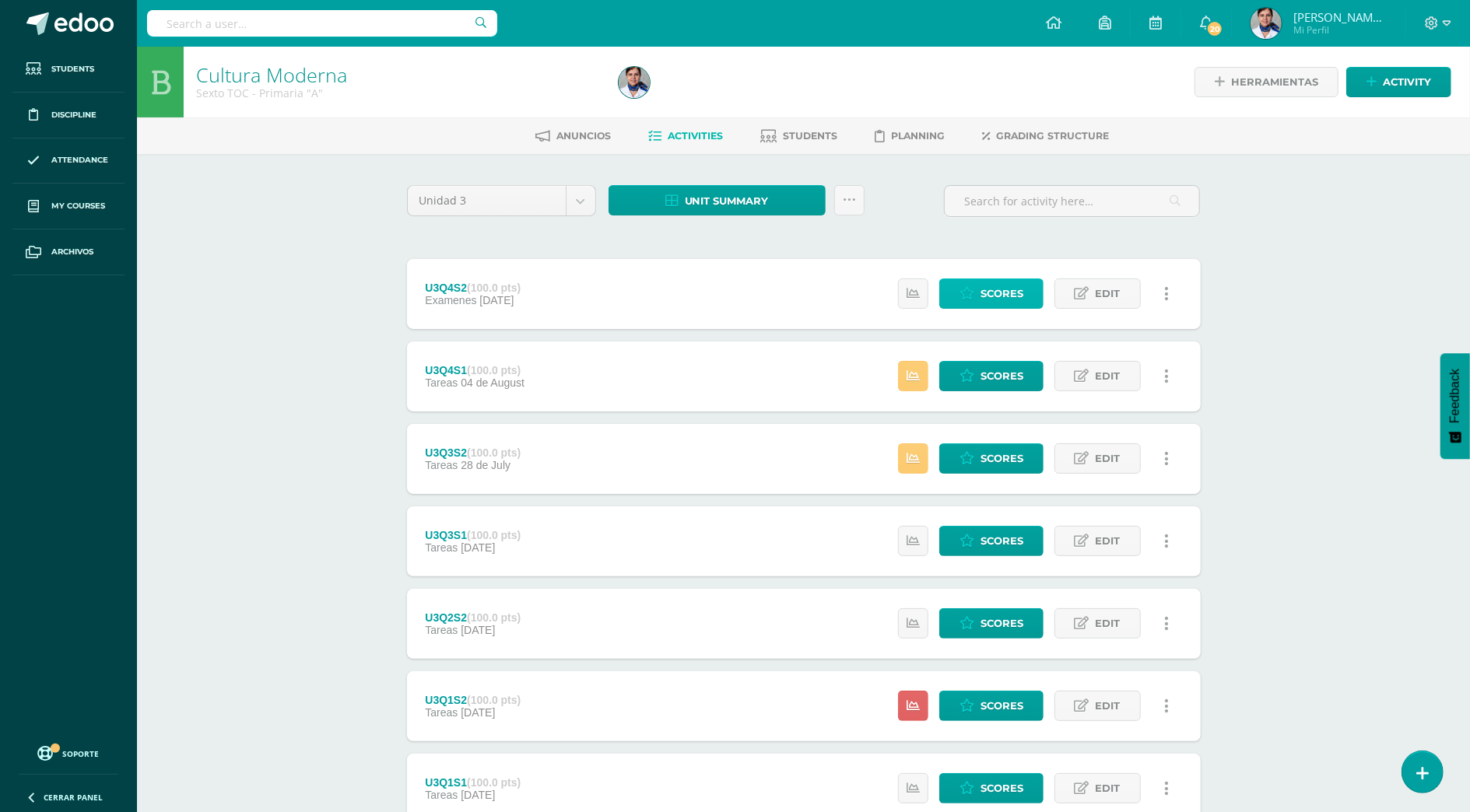
click at [988, 284] on span "Scores" at bounding box center [1002, 293] width 43 height 29
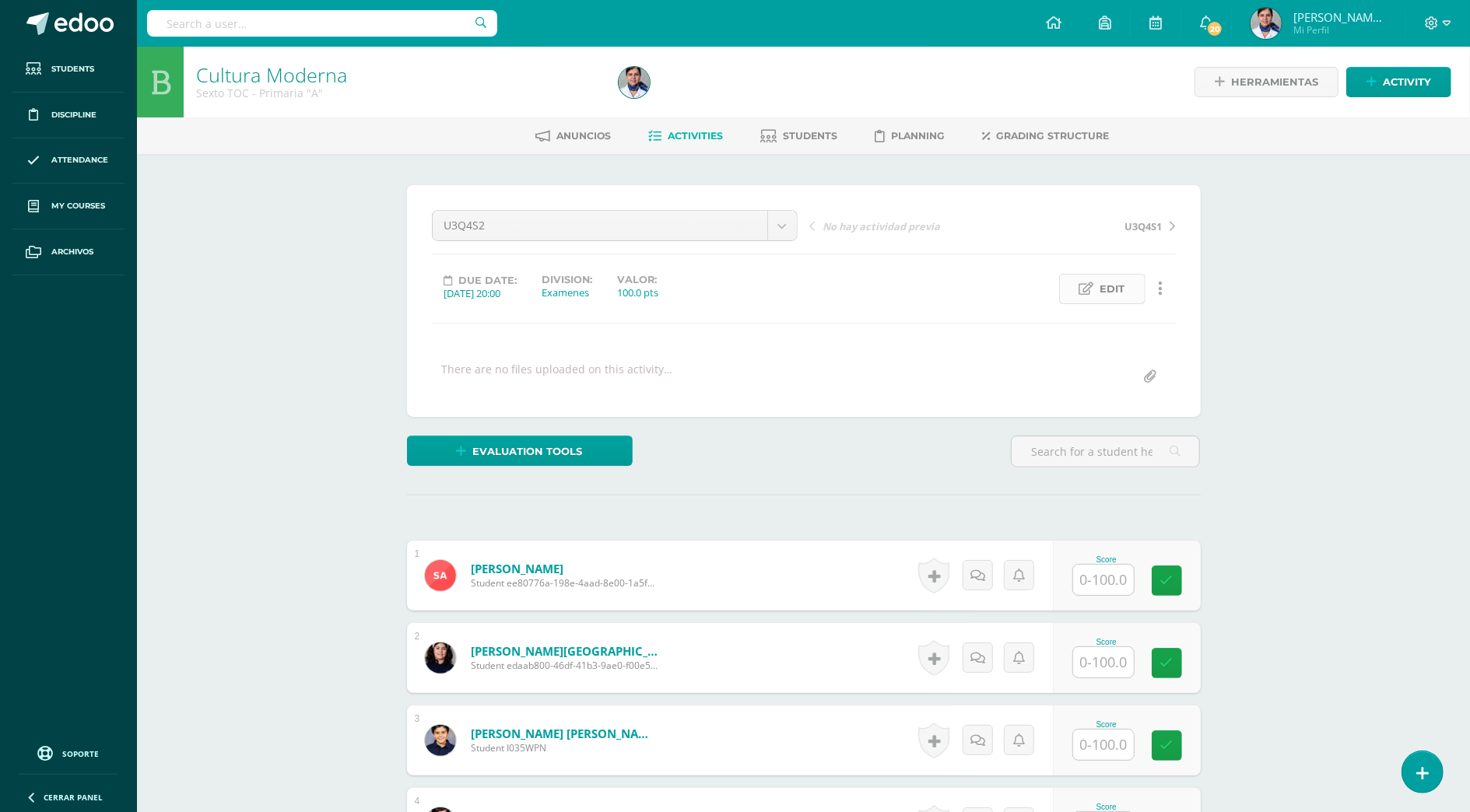
scroll to position [1, 0]
click at [1117, 286] on span "Edit" at bounding box center [1113, 288] width 25 height 29
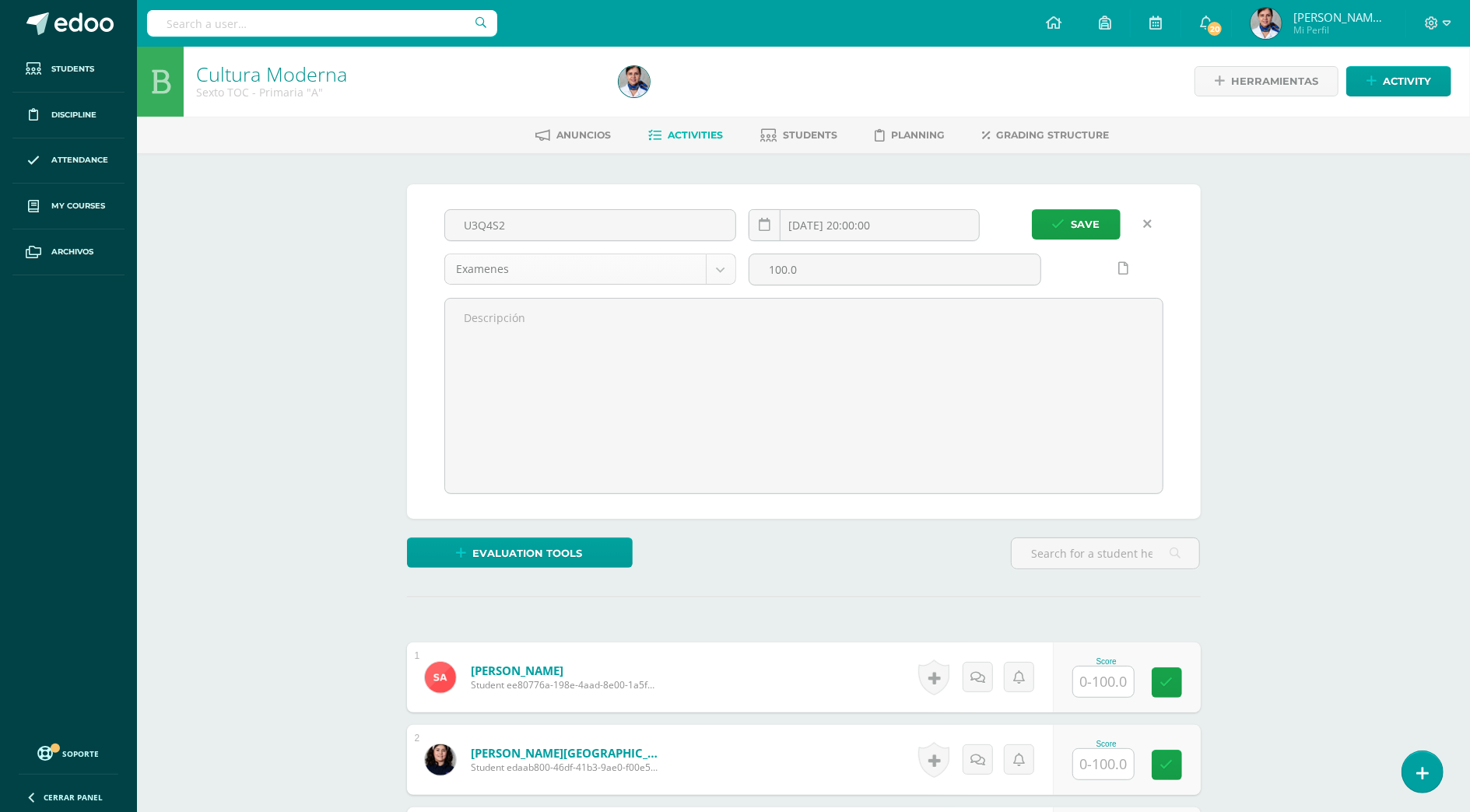
click at [719, 268] on body "Students Discipline Attendance My courses Archivos Soporte Help Reportar un pro…" at bounding box center [735, 651] width 1470 height 1304
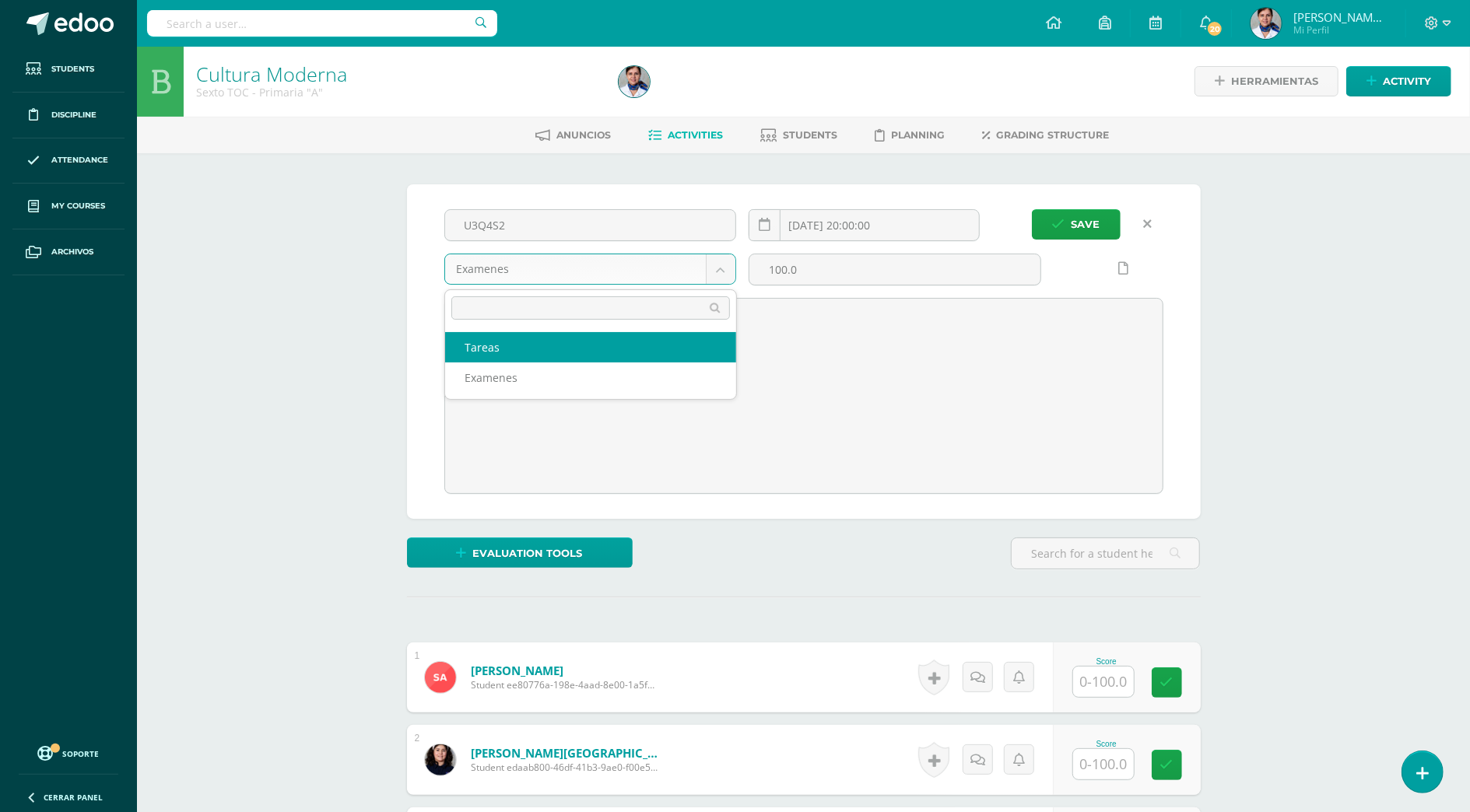
select select "139101"
click at [1336, 395] on div "Cultura Moderna Sexto TOC - Primaria "A" Herramientas Detalle de asistencias Ac…" at bounding box center [804, 675] width 1333 height 1257
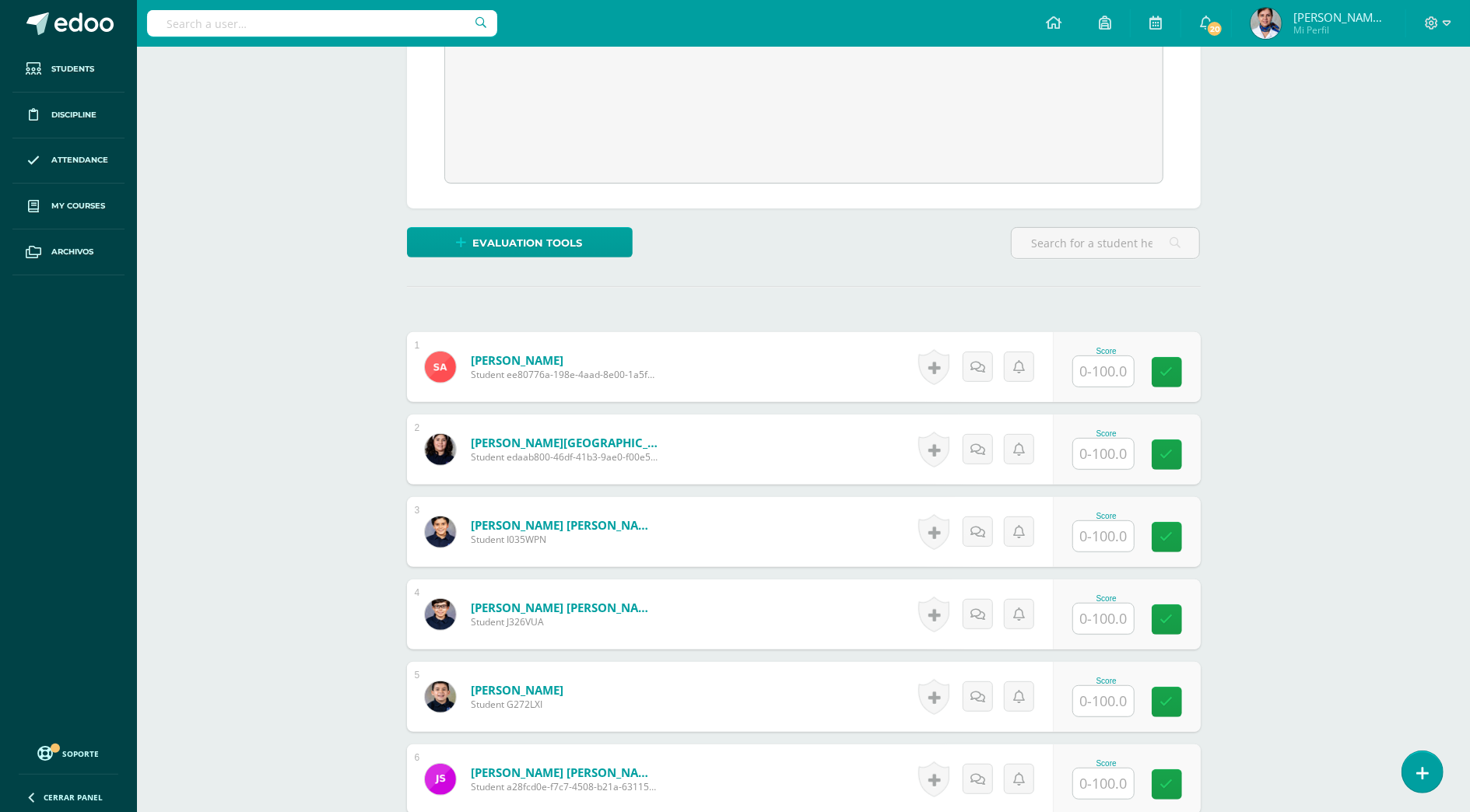
scroll to position [0, 0]
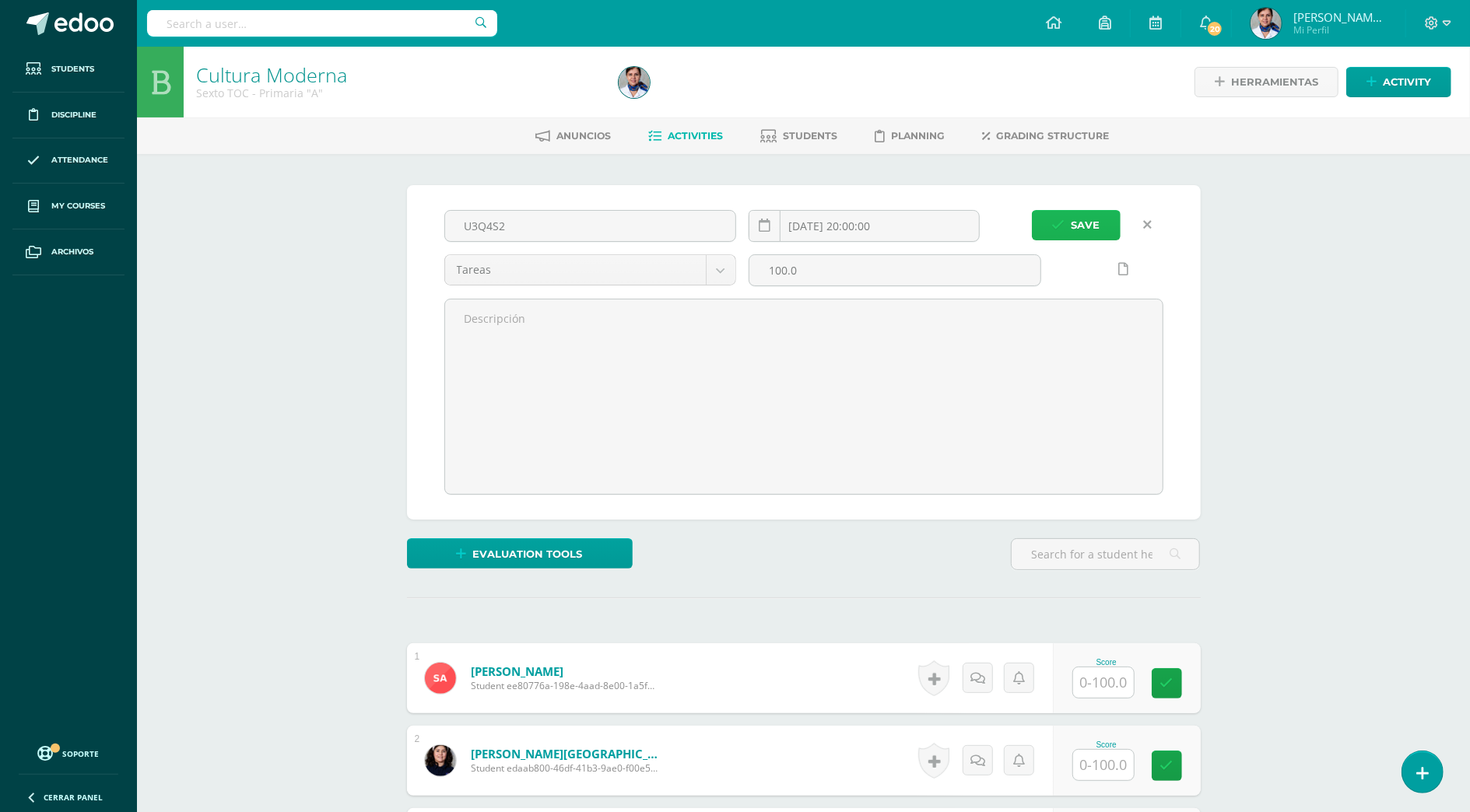
click at [1079, 218] on span "Save" at bounding box center [1086, 225] width 29 height 29
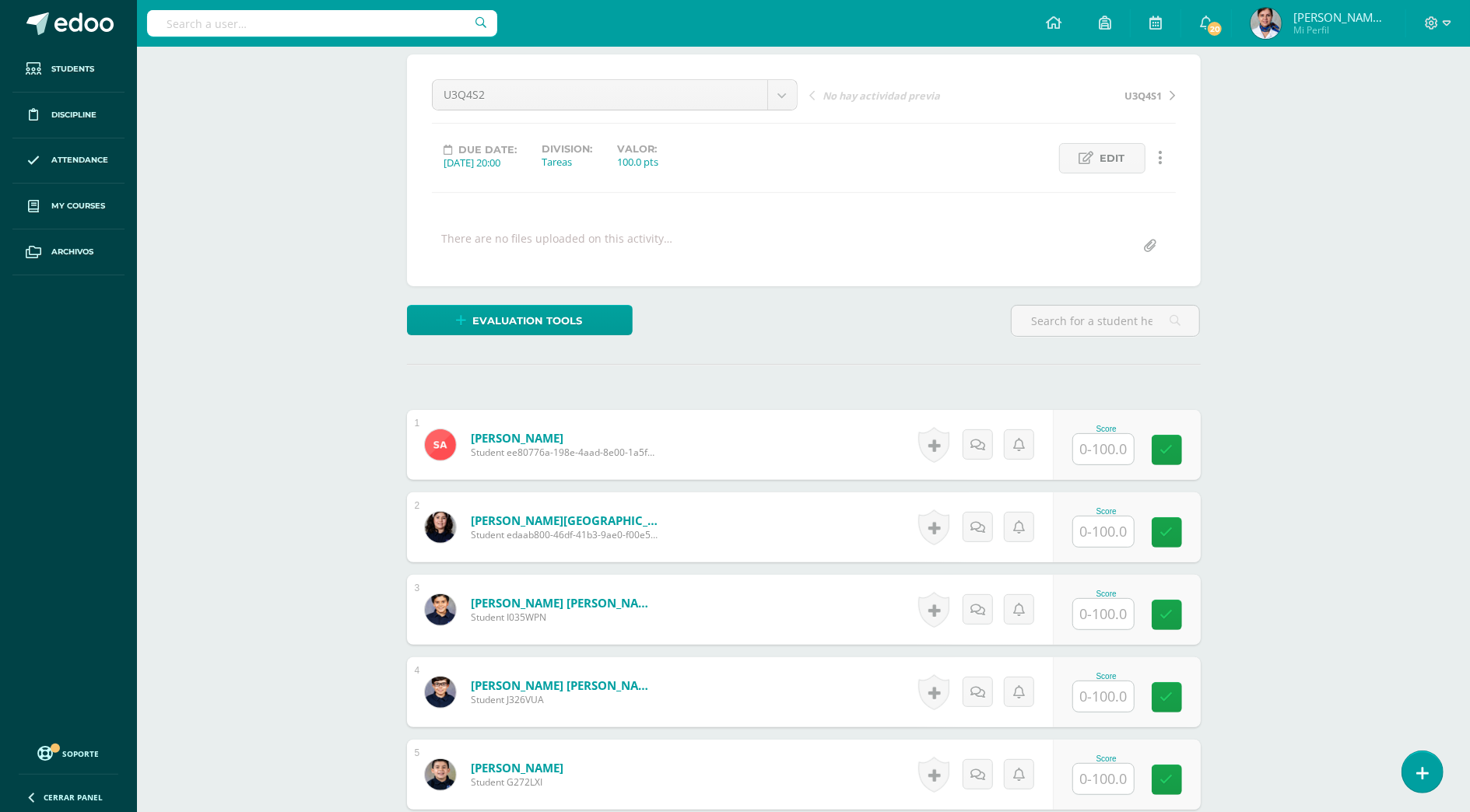
scroll to position [312, 0]
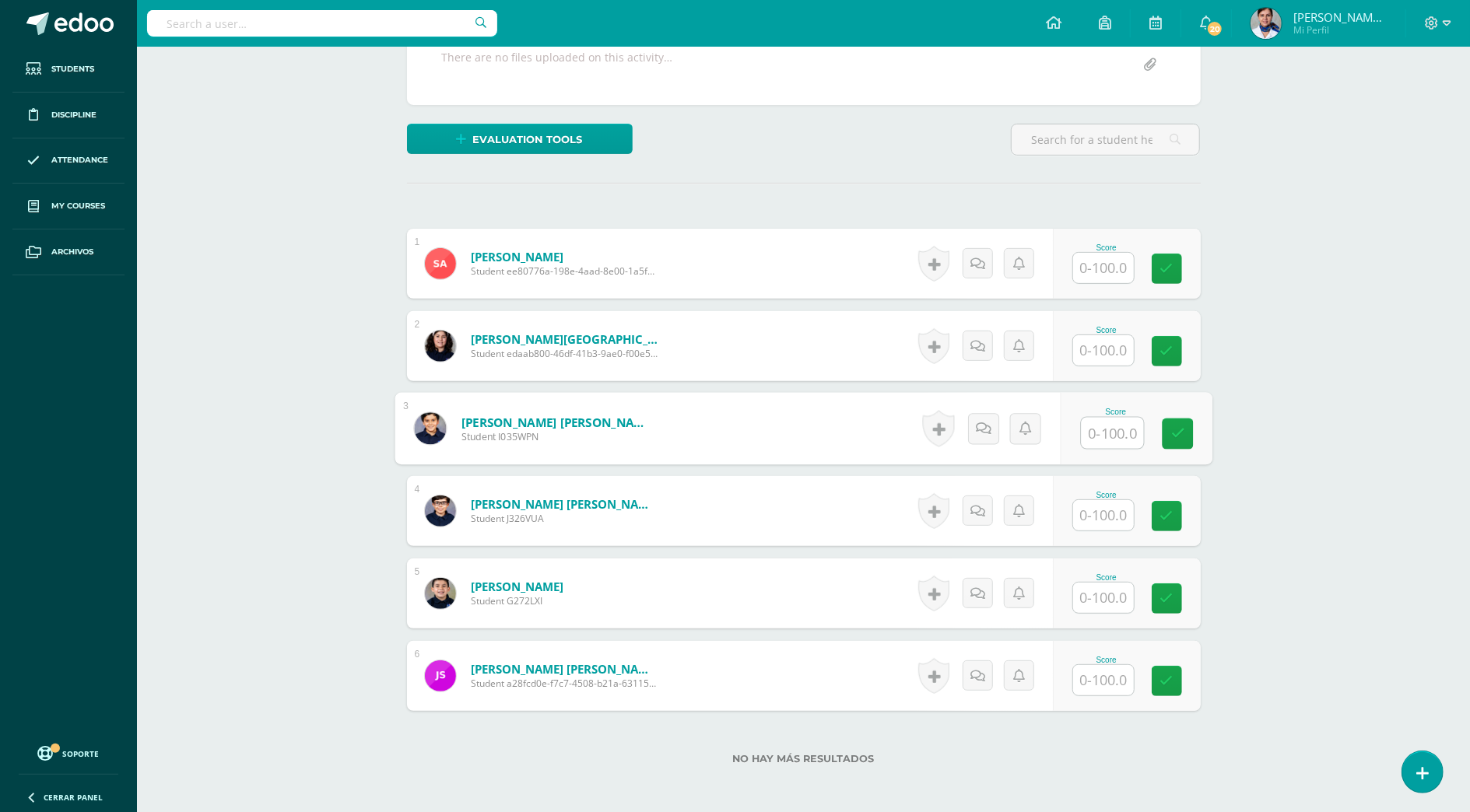
click at [1106, 431] on input "text" at bounding box center [1113, 434] width 62 height 31
type input "95"
click at [1096, 602] on input "text" at bounding box center [1113, 598] width 62 height 31
type input "100"
click at [1106, 269] on input "text" at bounding box center [1113, 268] width 62 height 31
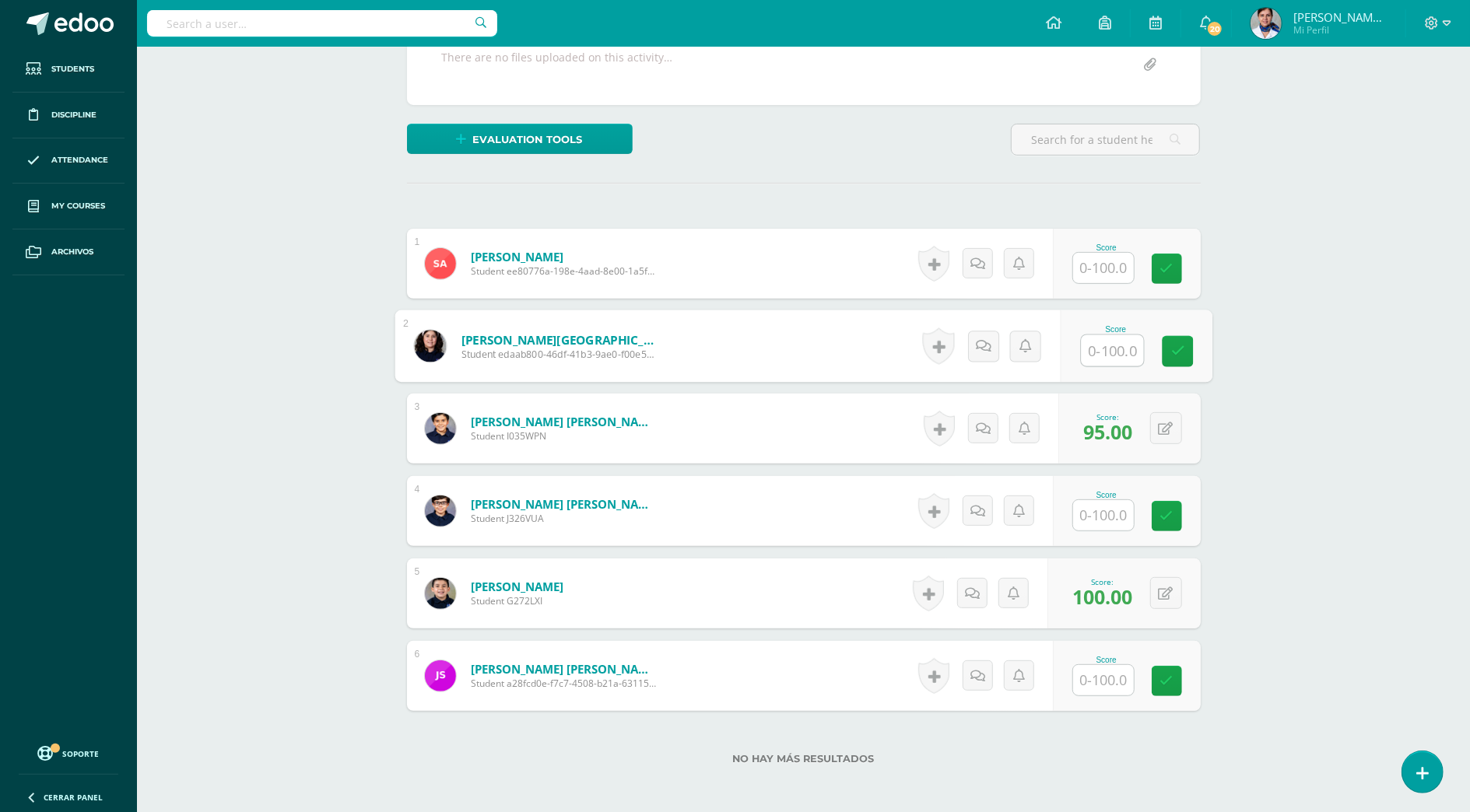
click at [1106, 353] on input "text" at bounding box center [1113, 351] width 62 height 31
type input "100"
click at [1104, 266] on input "text" at bounding box center [1113, 268] width 62 height 31
type input "100"
click at [1098, 667] on input "text" at bounding box center [1113, 681] width 62 height 31
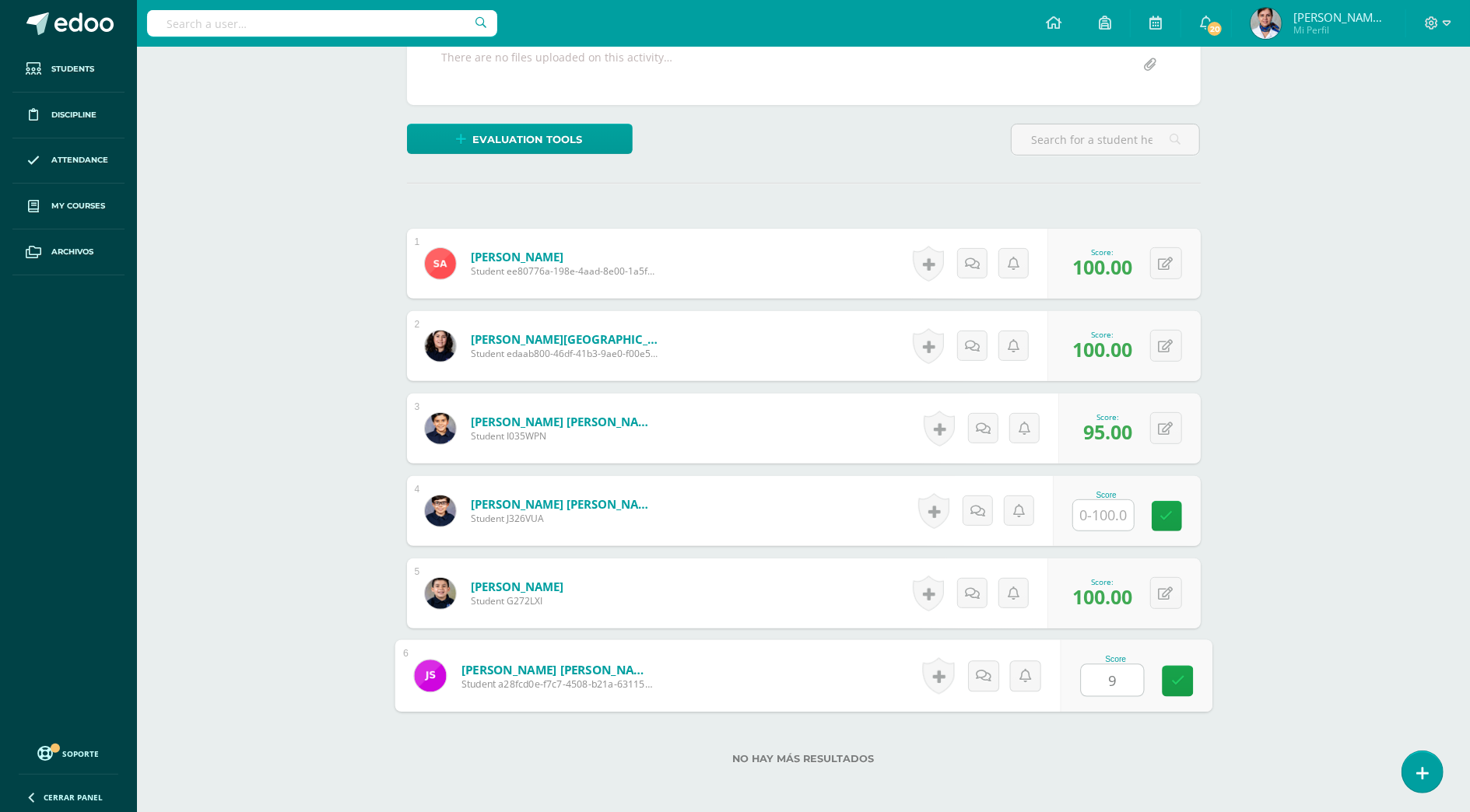
type input "90"
drag, startPoint x: 1174, startPoint y: 683, endPoint x: 1102, endPoint y: 566, distance: 137.4
click at [1174, 677] on icon at bounding box center [1177, 681] width 14 height 13
click at [1097, 518] on input "text" at bounding box center [1104, 515] width 61 height 30
type input "100"
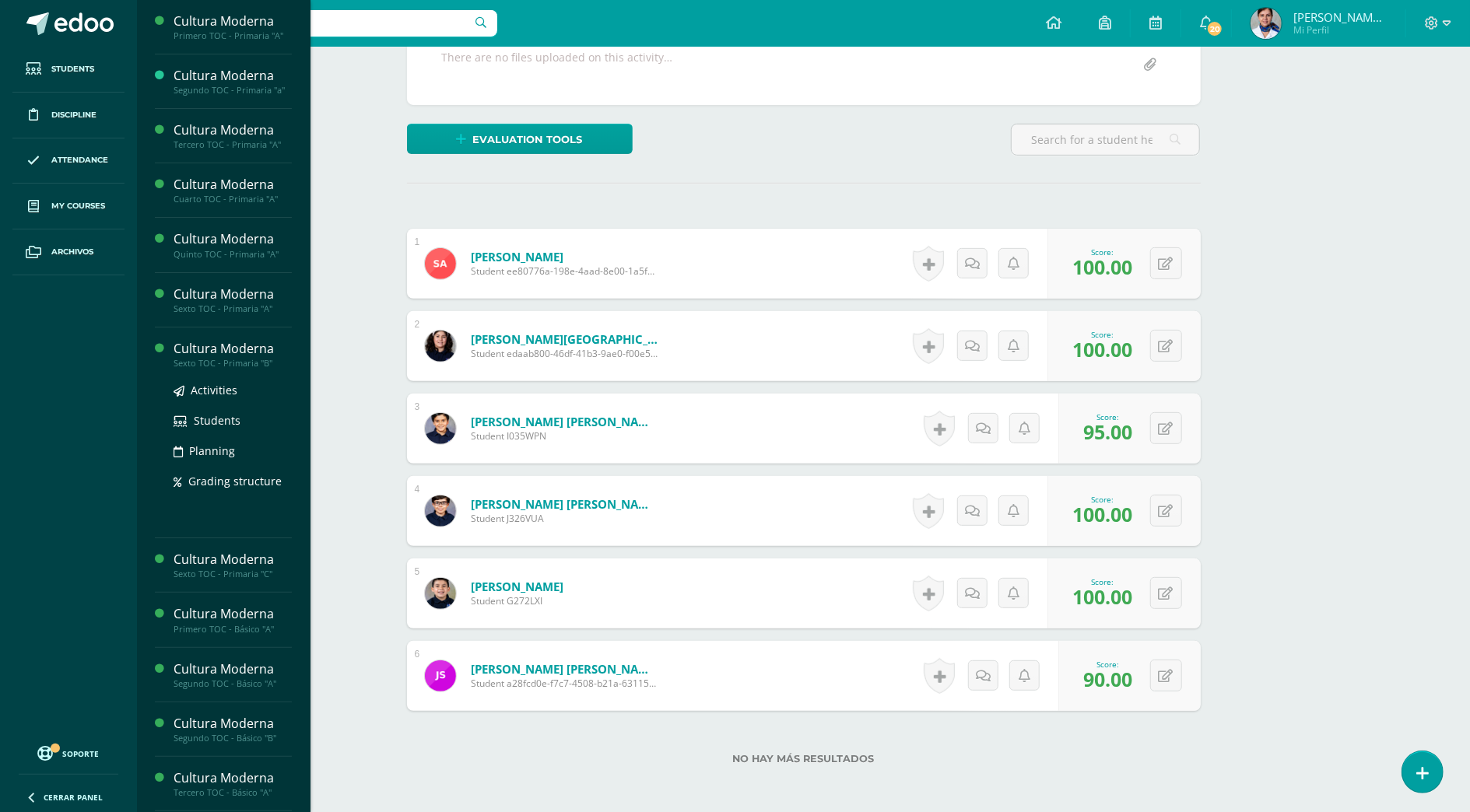
click at [197, 350] on div "Cultura Moderna" at bounding box center [233, 349] width 119 height 18
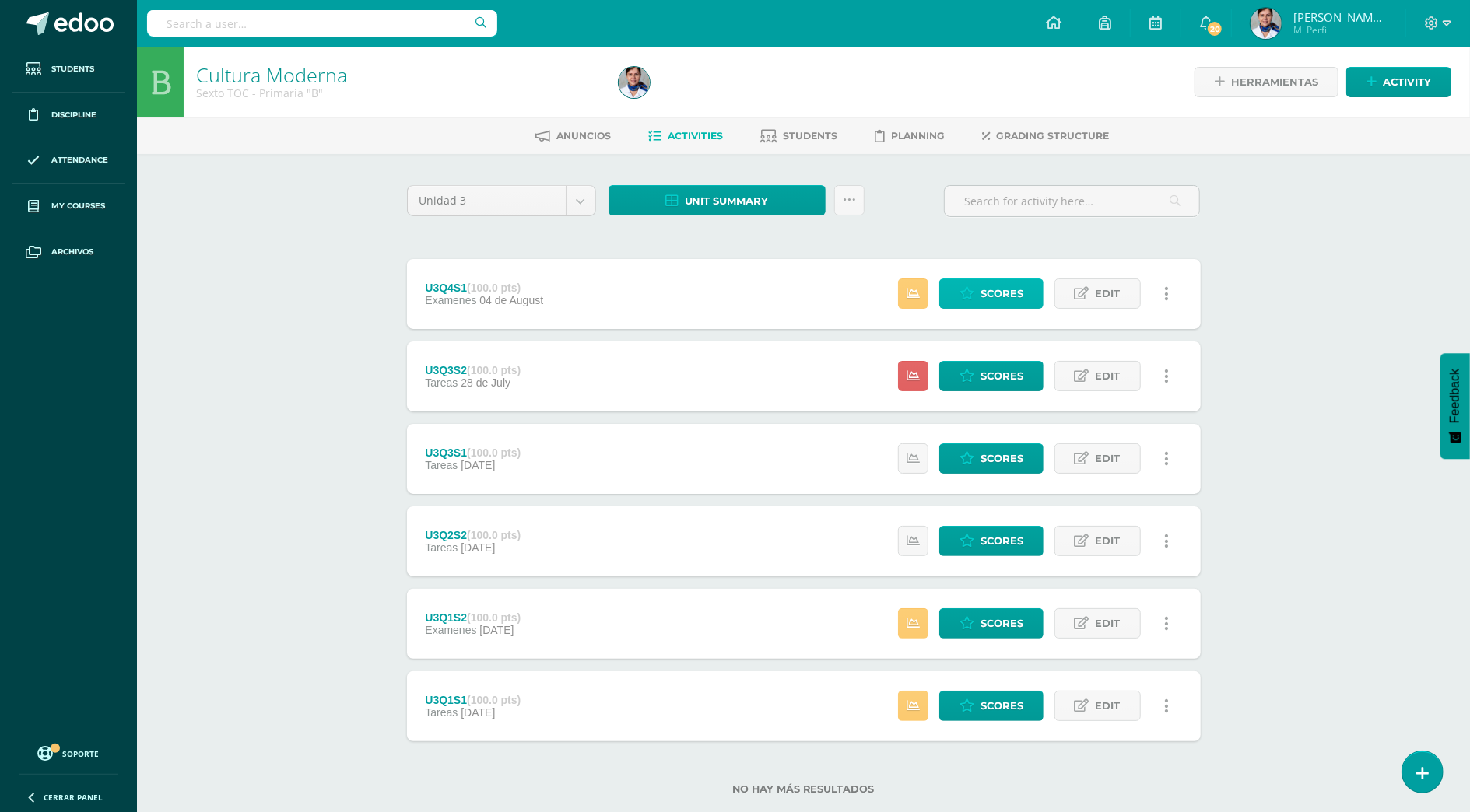
click at [995, 293] on span "Scores" at bounding box center [1002, 293] width 43 height 29
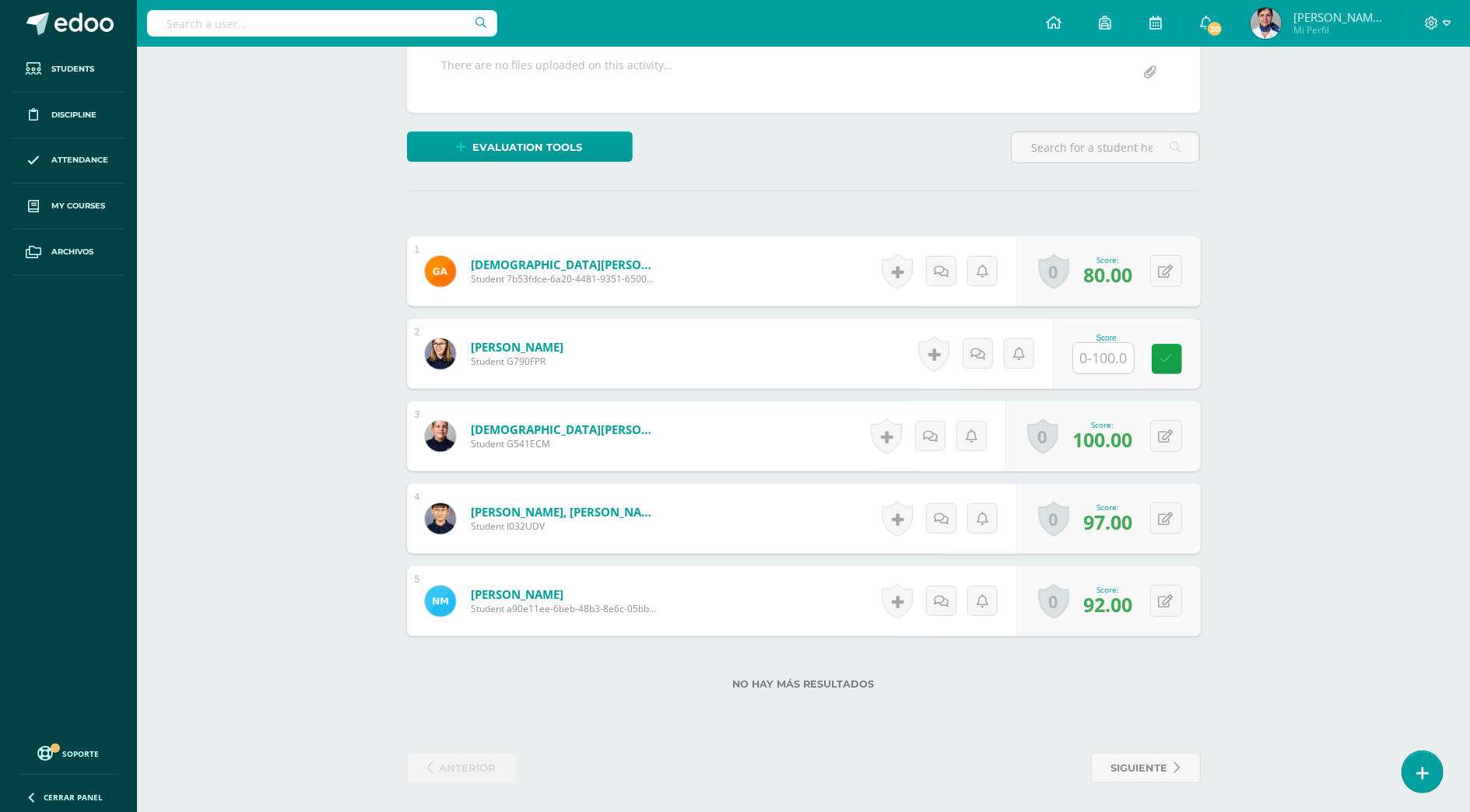
scroll to position [321, 0]
click at [1169, 269] on icon at bounding box center [1177, 269] width 16 height 13
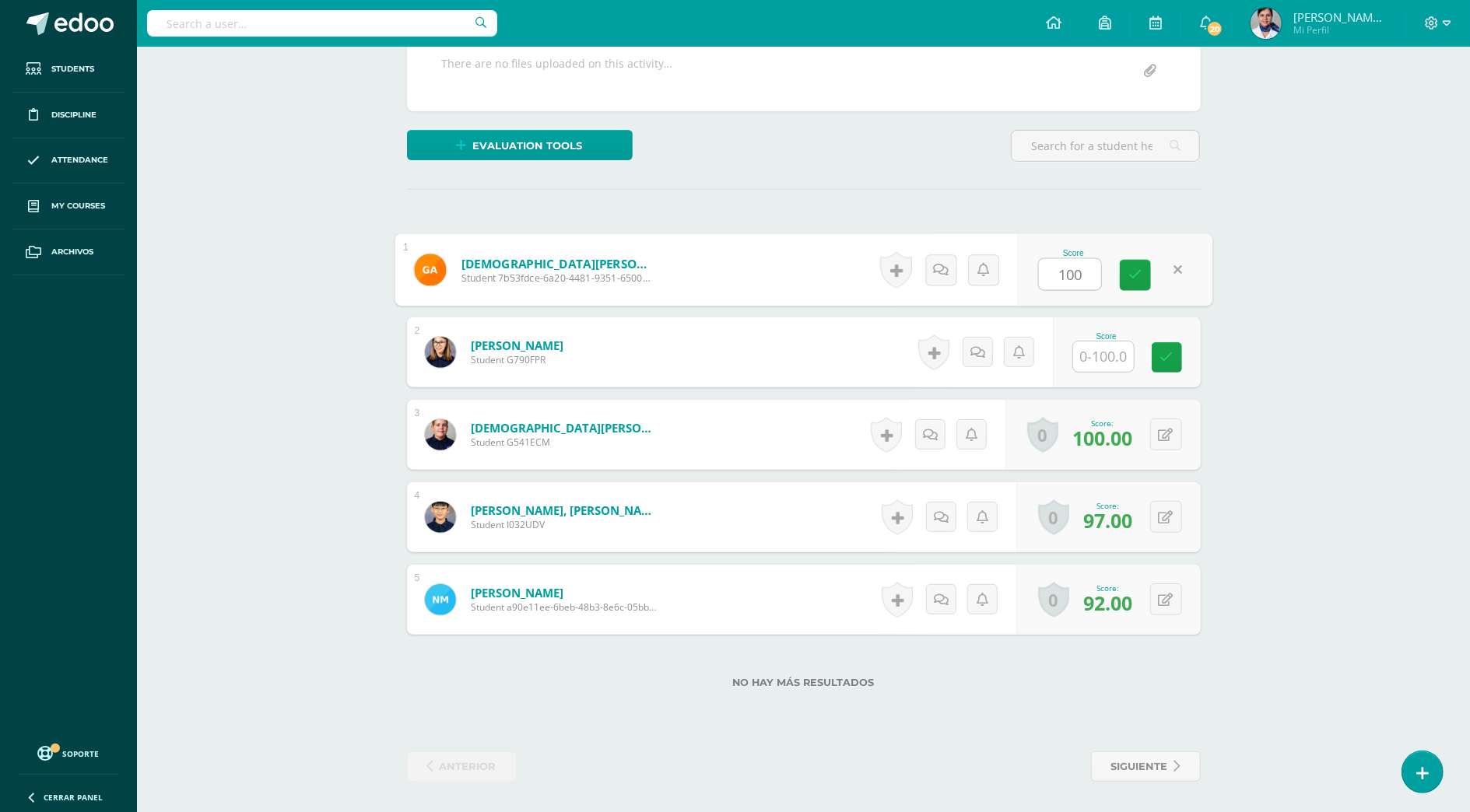
type input "100"
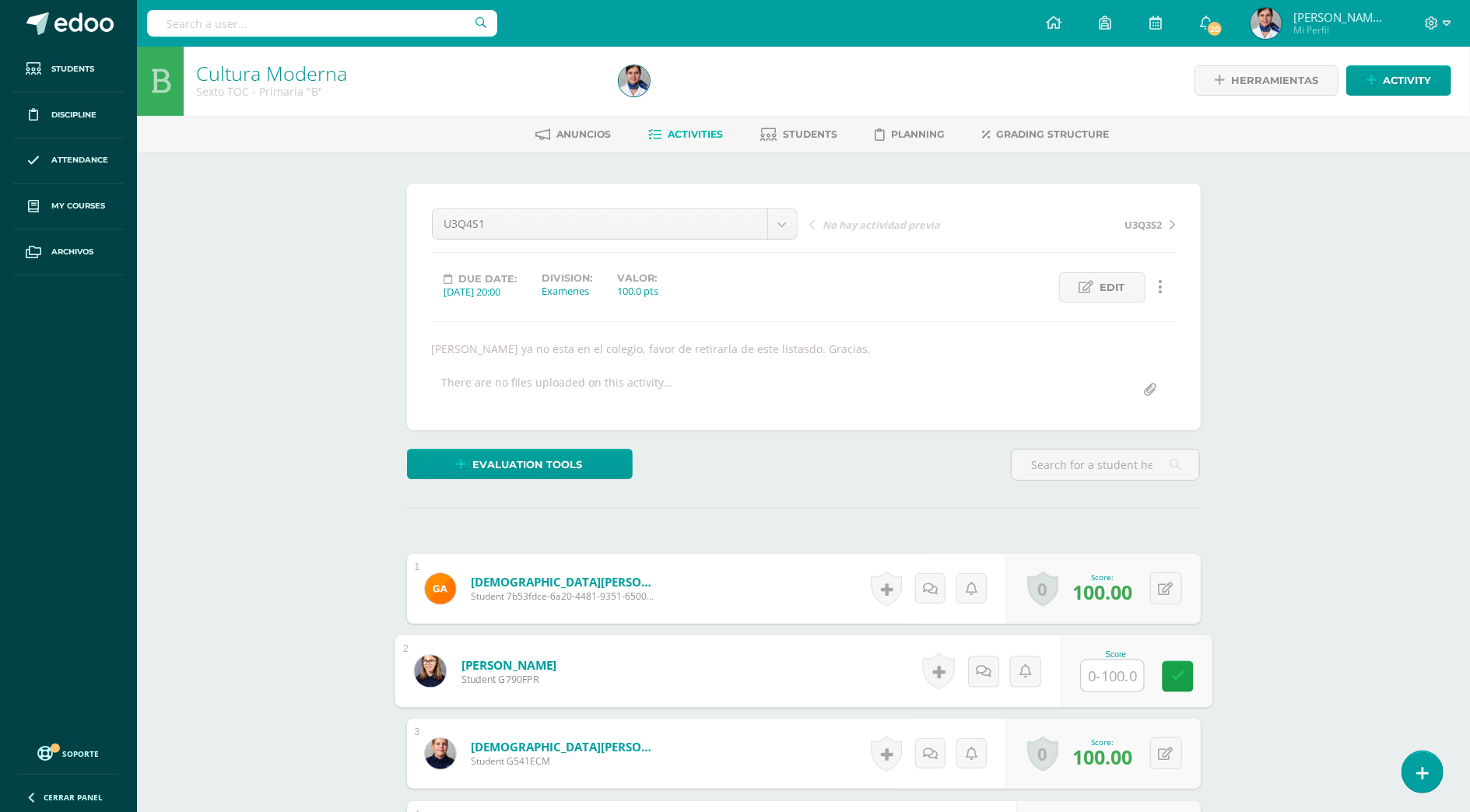
scroll to position [0, 0]
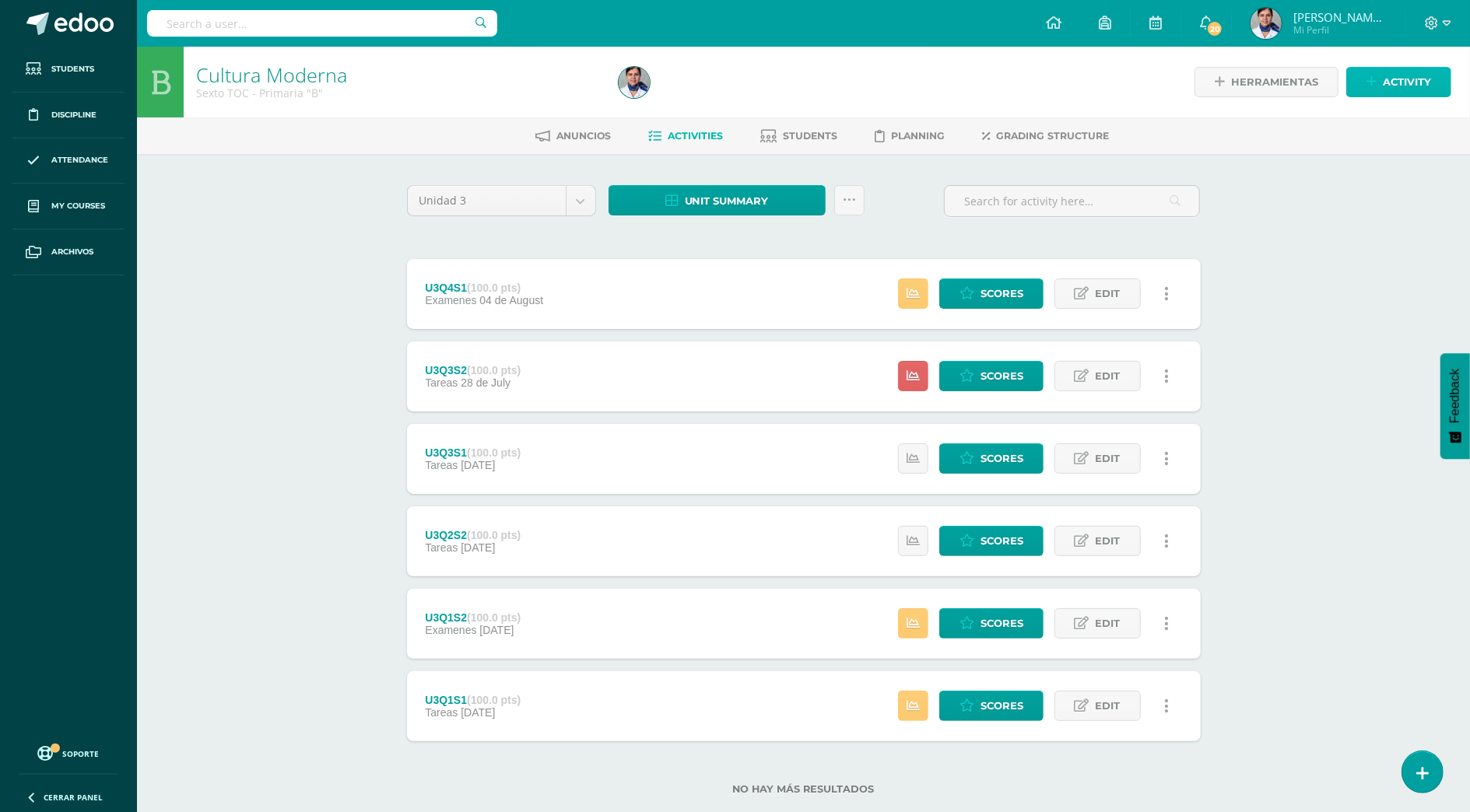
click at [1401, 76] on span "Activity" at bounding box center [1408, 82] width 48 height 29
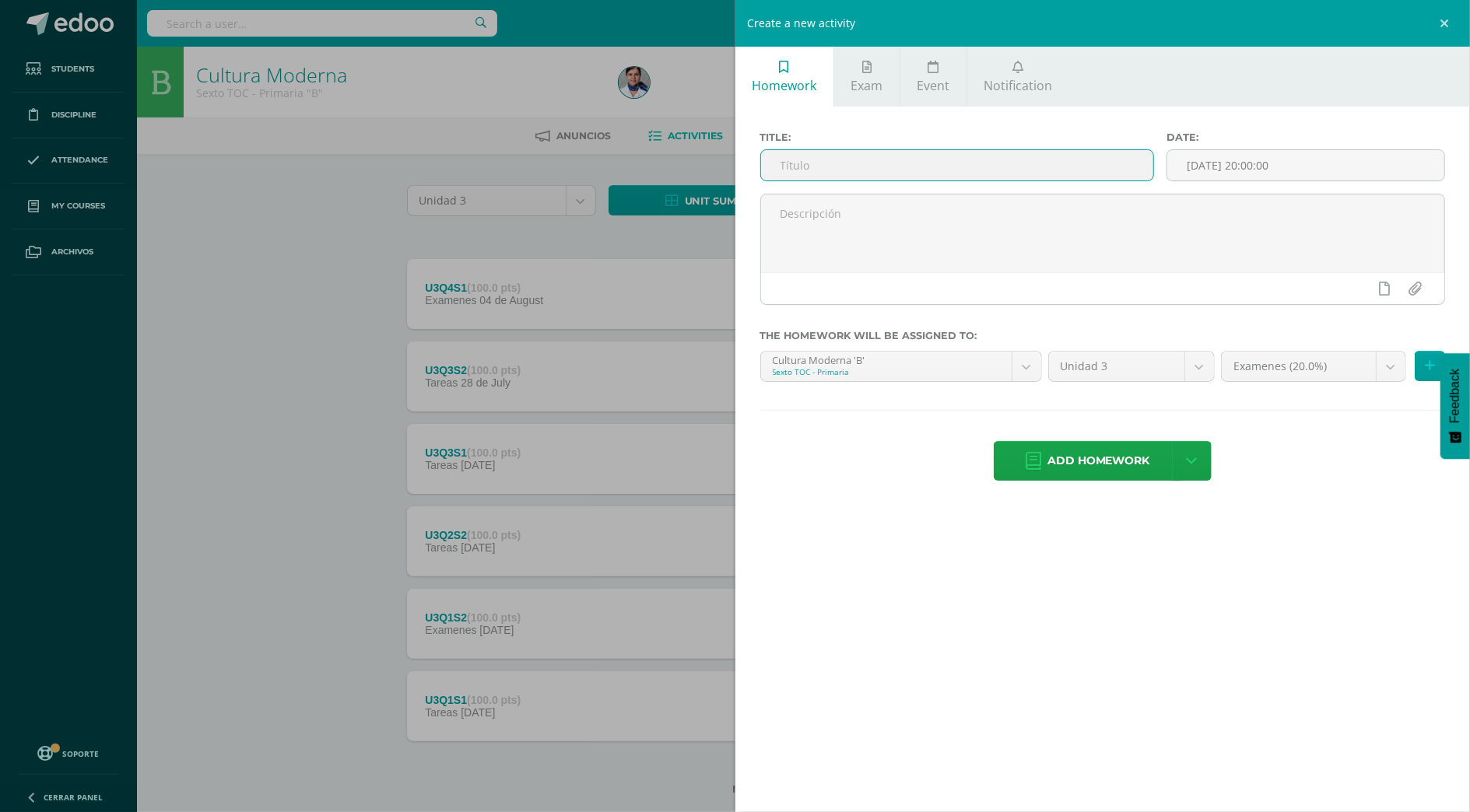
click at [822, 166] on input "text" at bounding box center [958, 165] width 393 height 30
type input "U3Q4S2"
click at [1090, 465] on span "Add homework" at bounding box center [1099, 461] width 103 height 38
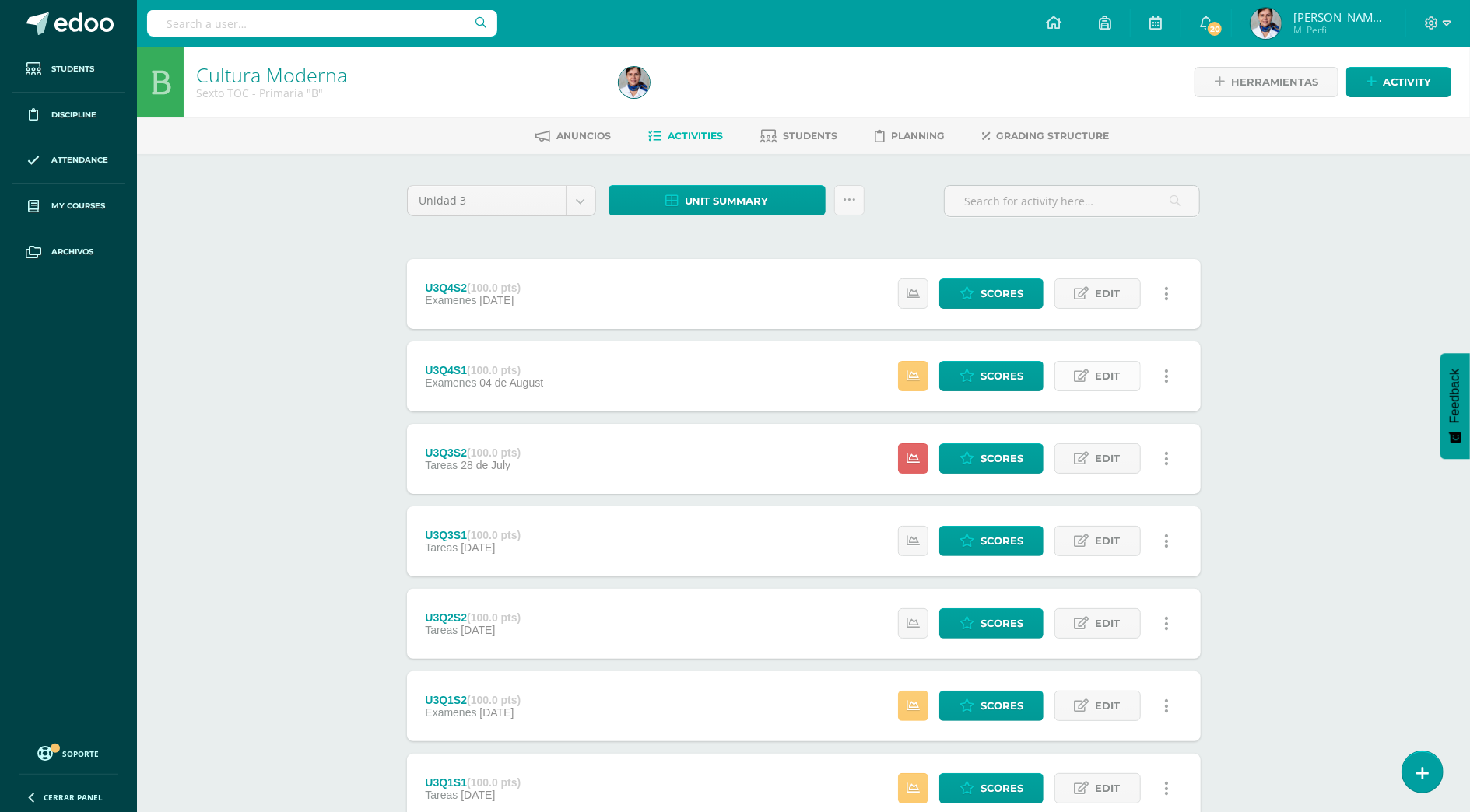
click at [1106, 371] on span "Edit" at bounding box center [1109, 376] width 25 height 29
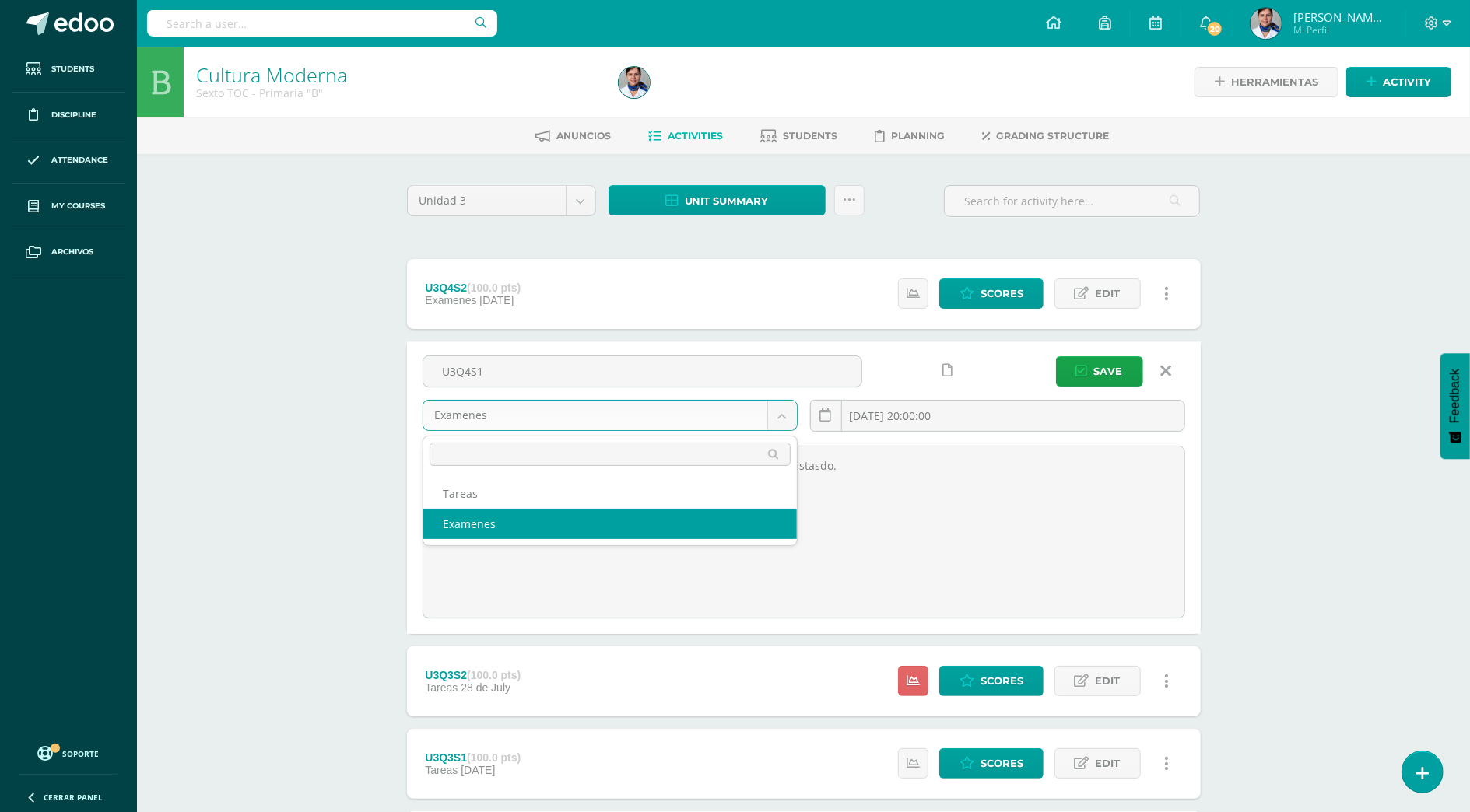
click at [783, 413] on body "Homework successfully assigned Students Discipline Attendance My courses Archiv…" at bounding box center [735, 575] width 1470 height 1150
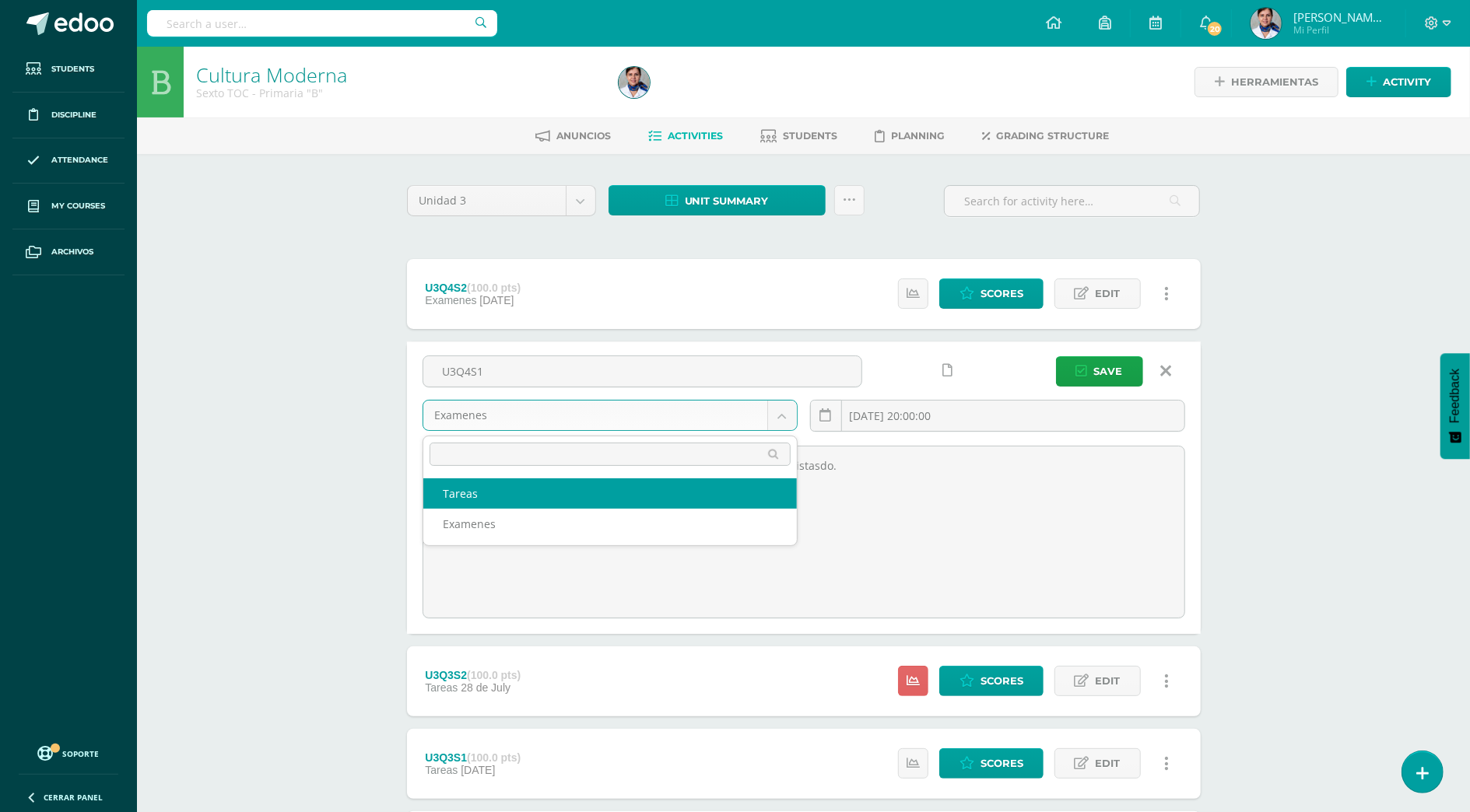
select select "139348"
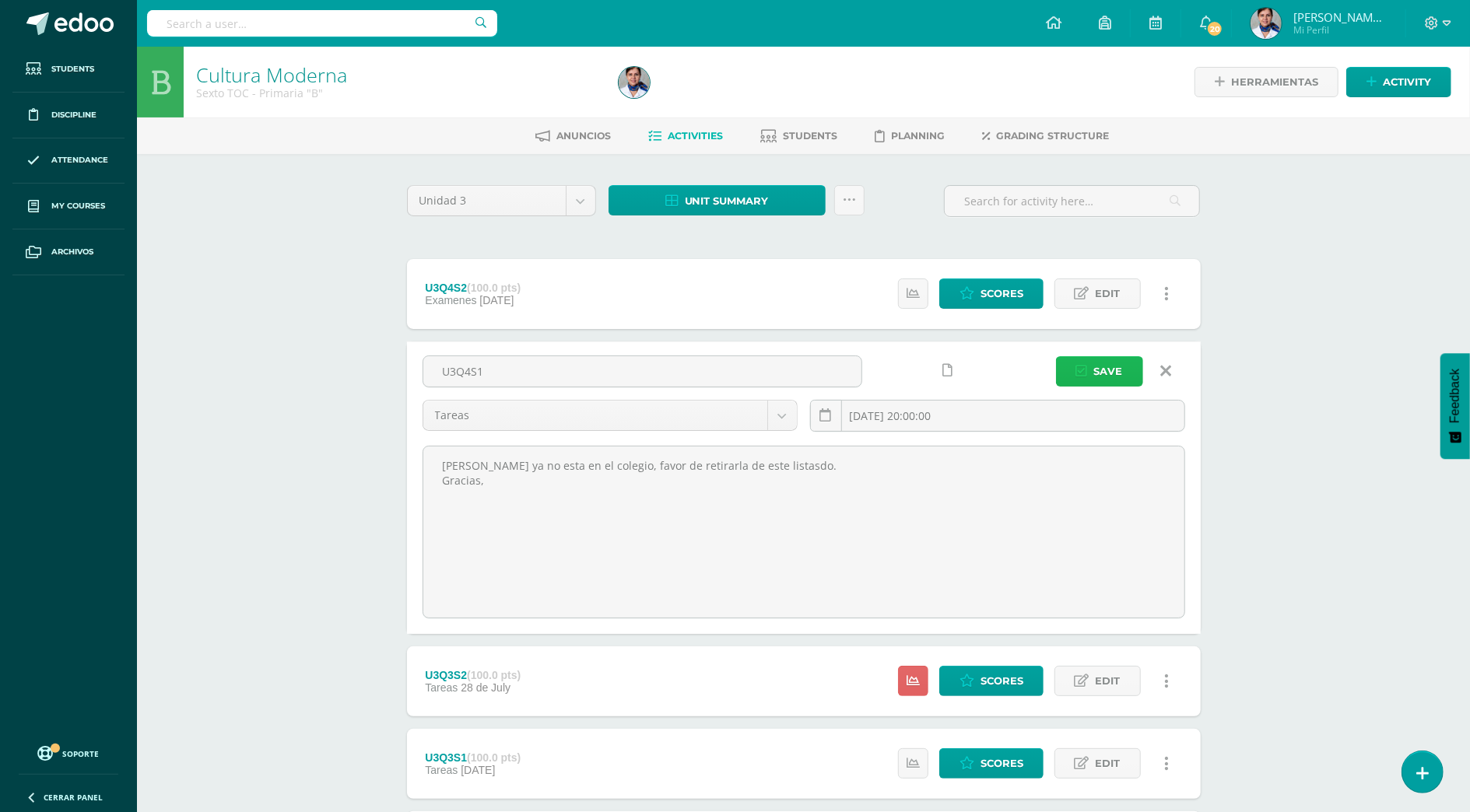
click at [1091, 368] on button "Save" at bounding box center [1100, 371] width 87 height 30
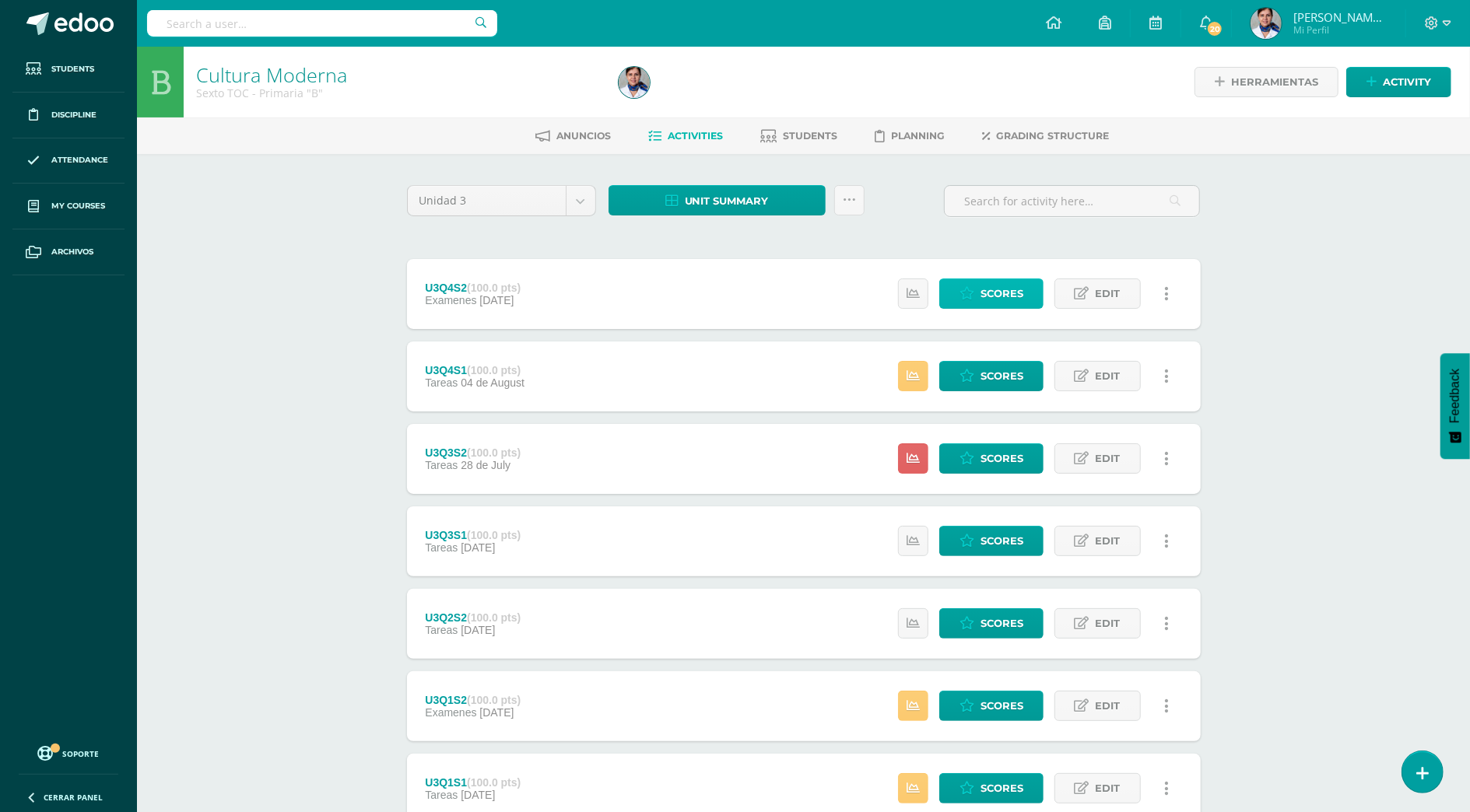
click at [1023, 287] on link "Scores" at bounding box center [992, 293] width 105 height 30
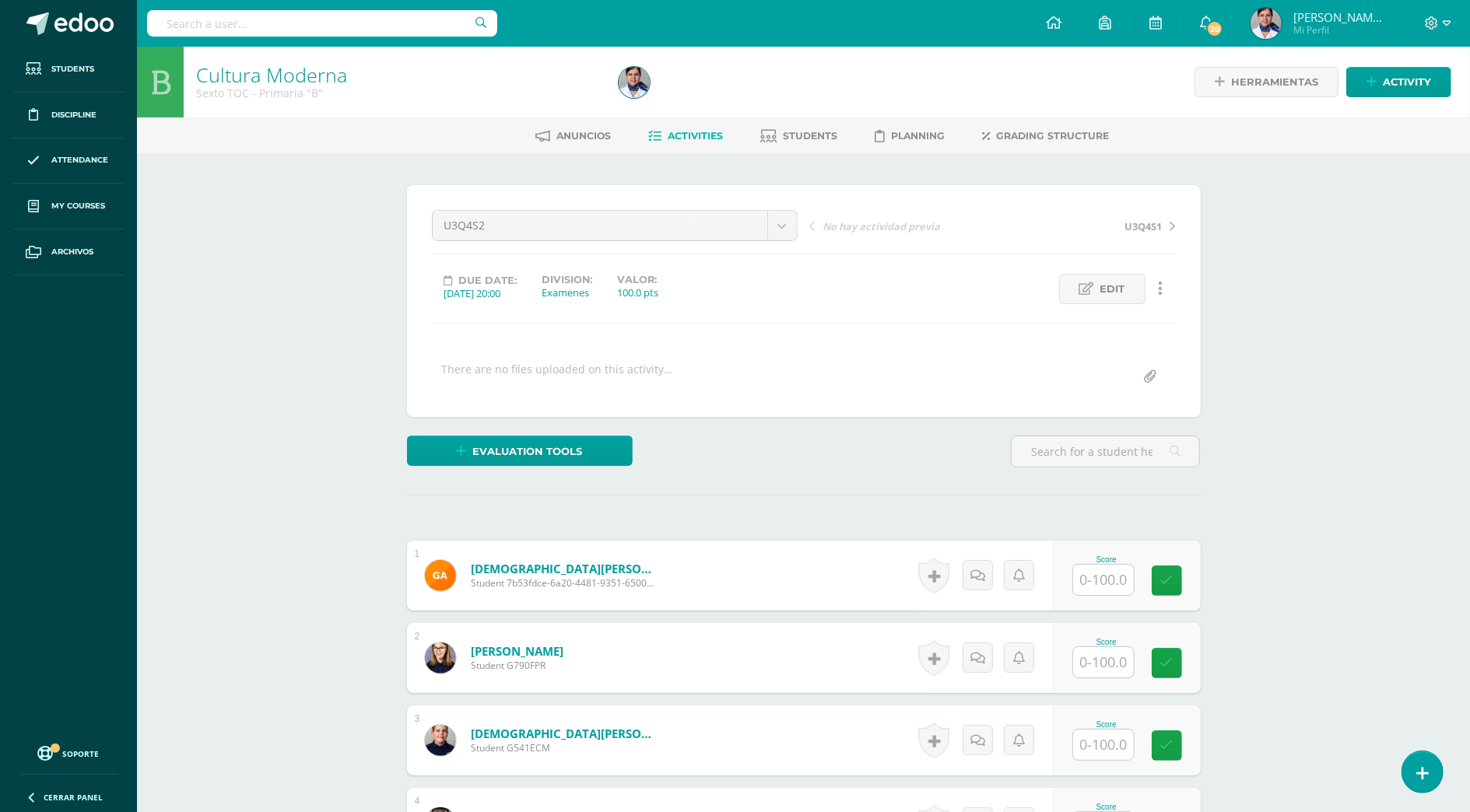
scroll to position [1, 0]
click at [1110, 286] on span "Edit" at bounding box center [1113, 288] width 25 height 29
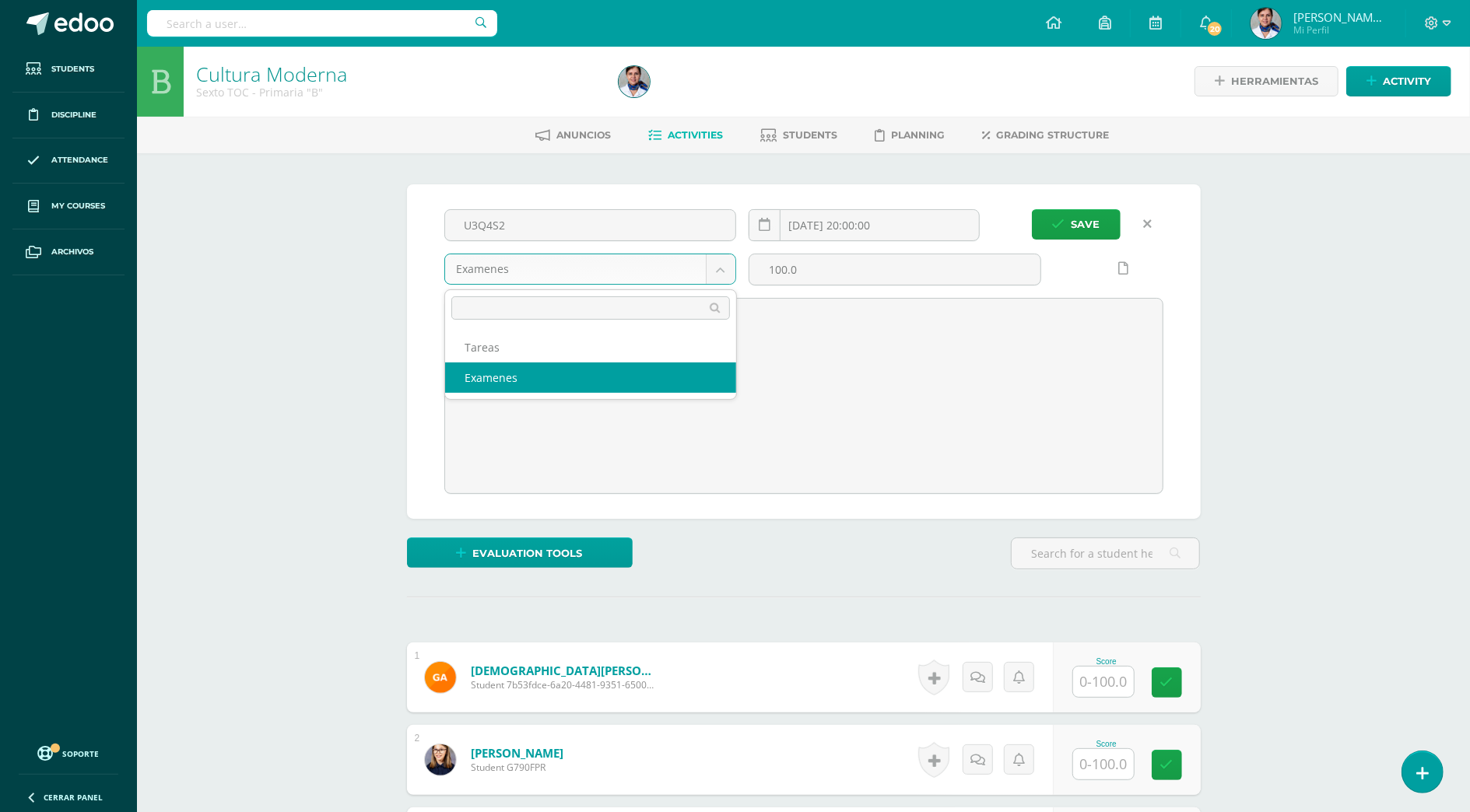
click at [721, 261] on body "Students Discipline Attendance My courses Archivos Soporte Help Reportar un pro…" at bounding box center [735, 610] width 1470 height 1222
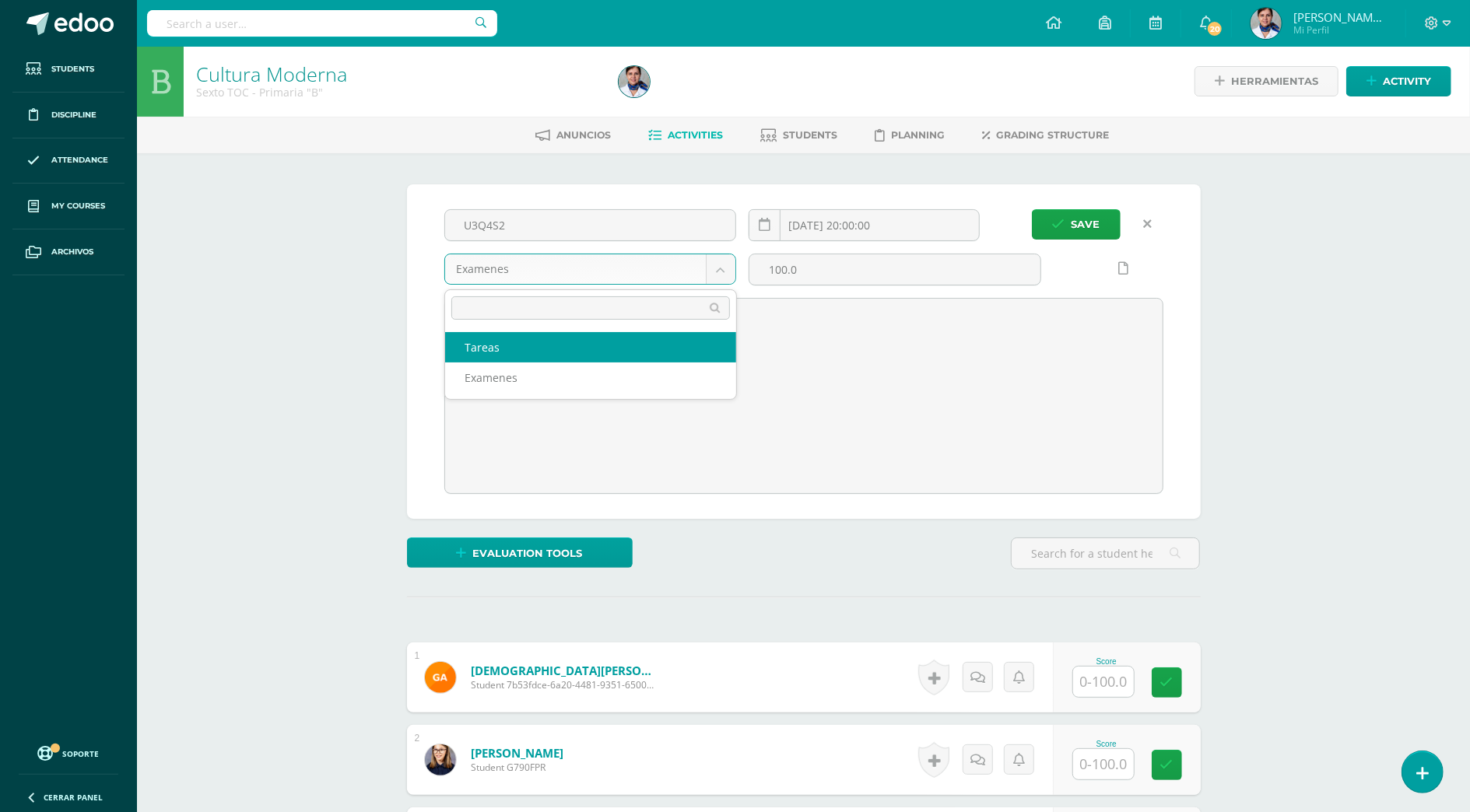
select select "139348"
click at [1081, 215] on span "Save" at bounding box center [1086, 224] width 29 height 29
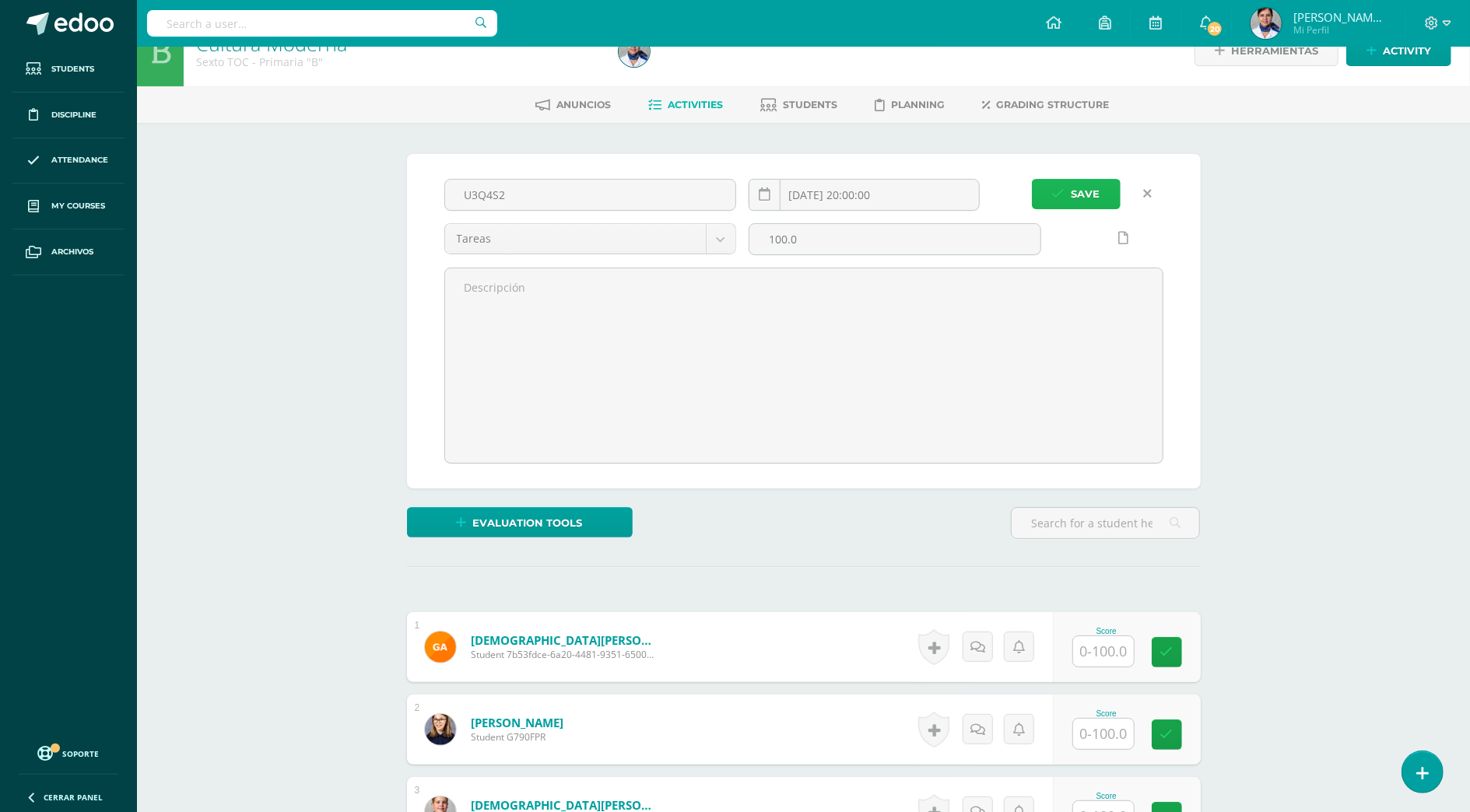
scroll to position [0, 0]
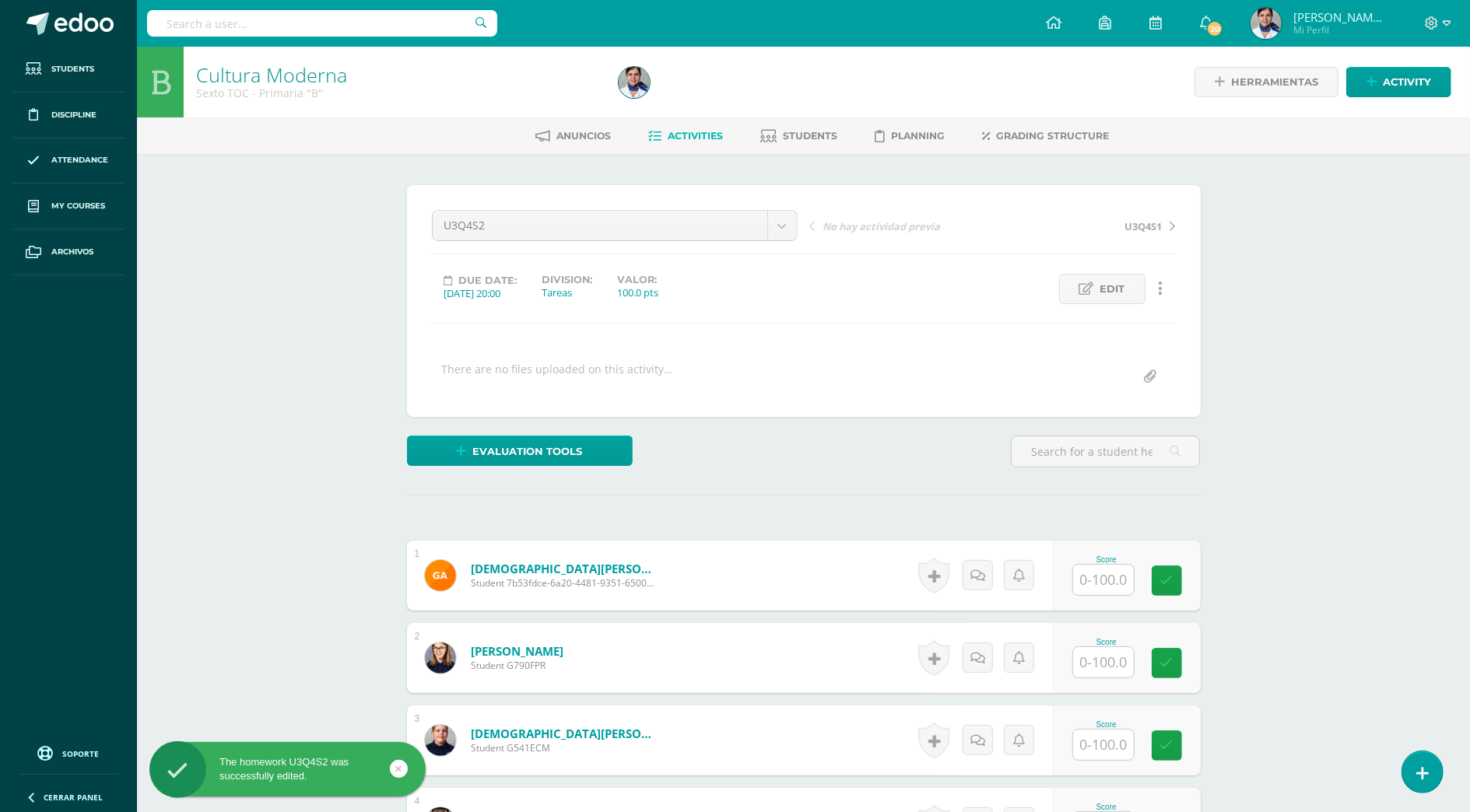
scroll to position [1, 0]
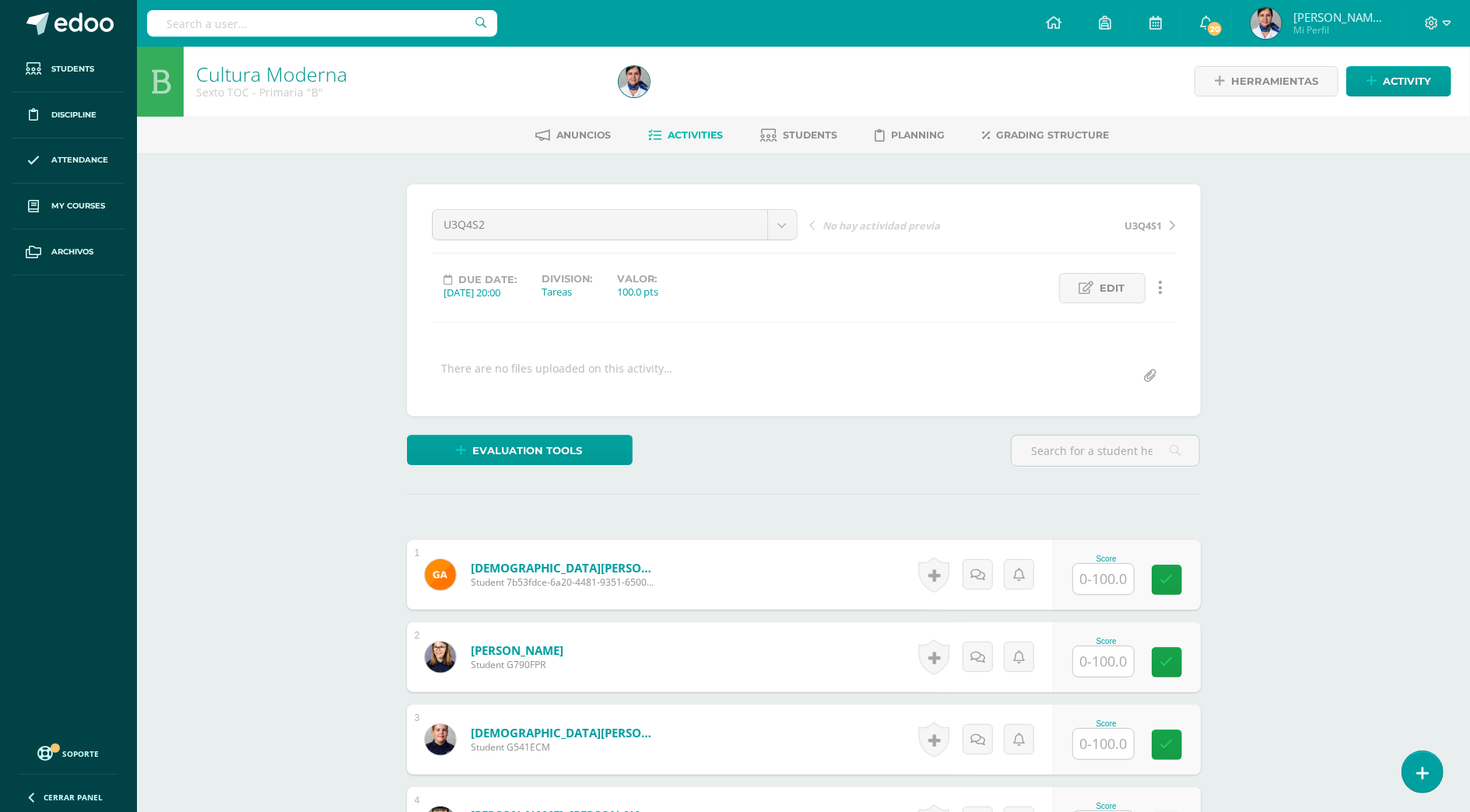
drag, startPoint x: 991, startPoint y: 434, endPoint x: 945, endPoint y: 403, distance: 55.5
click at [957, 406] on div "¿Estás seguro que quieres eliminar esta actividad? Esto borrará la actividad y …" at bounding box center [804, 635] width 806 height 902
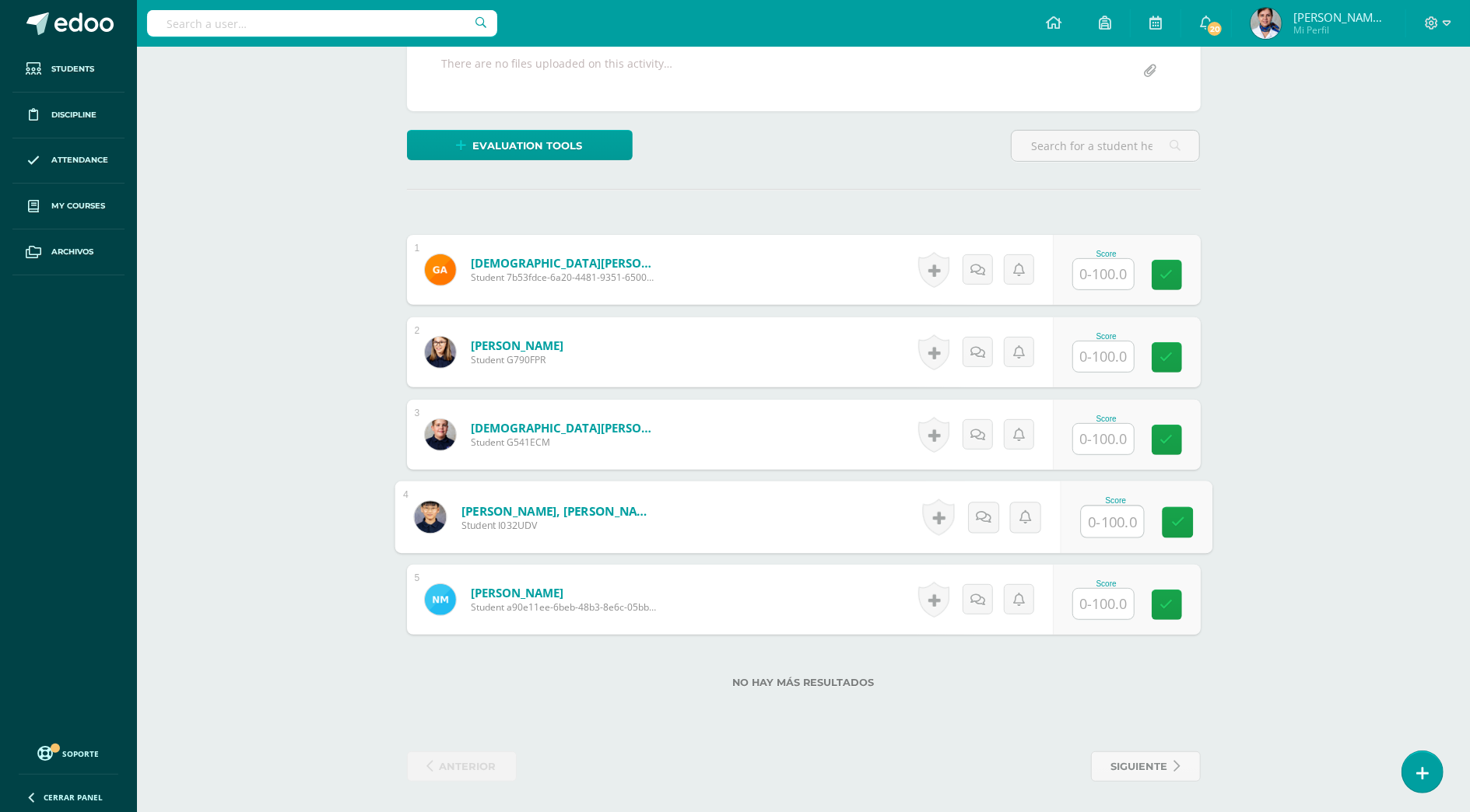
click at [1091, 519] on input "text" at bounding box center [1113, 522] width 62 height 31
type input "100"
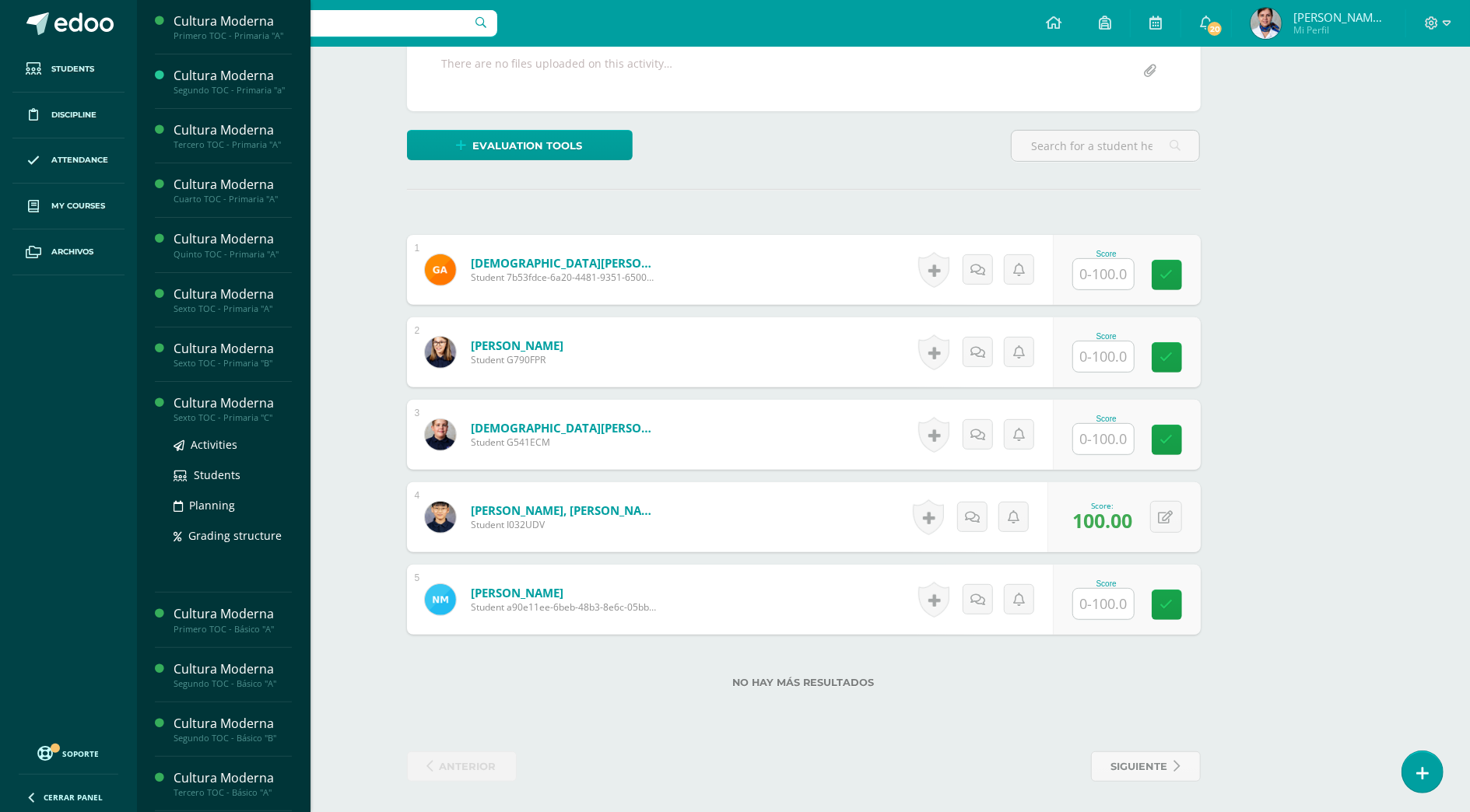
click at [246, 402] on div "Cultura Moderna" at bounding box center [233, 403] width 119 height 18
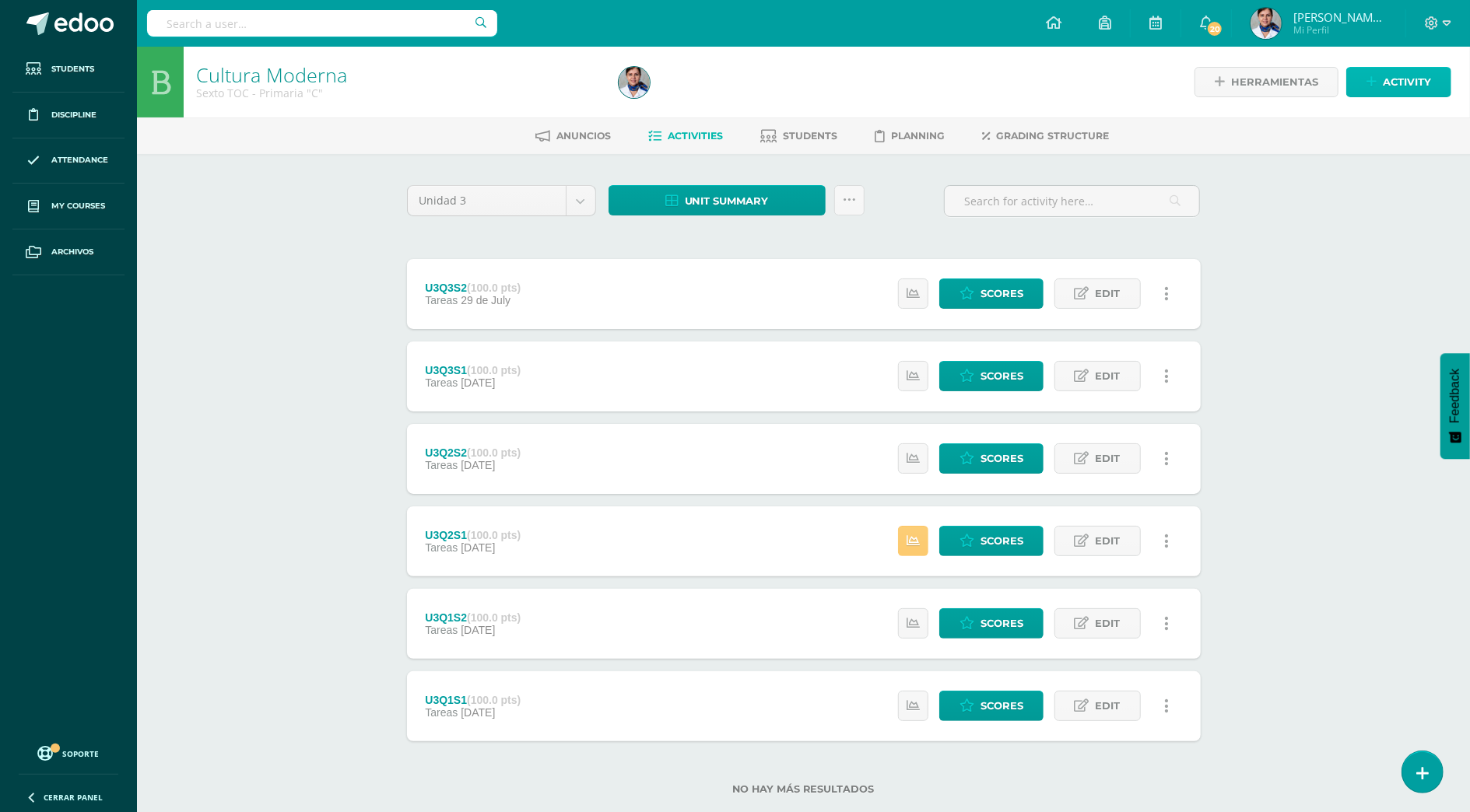
click at [1404, 76] on span "Activity" at bounding box center [1408, 82] width 48 height 29
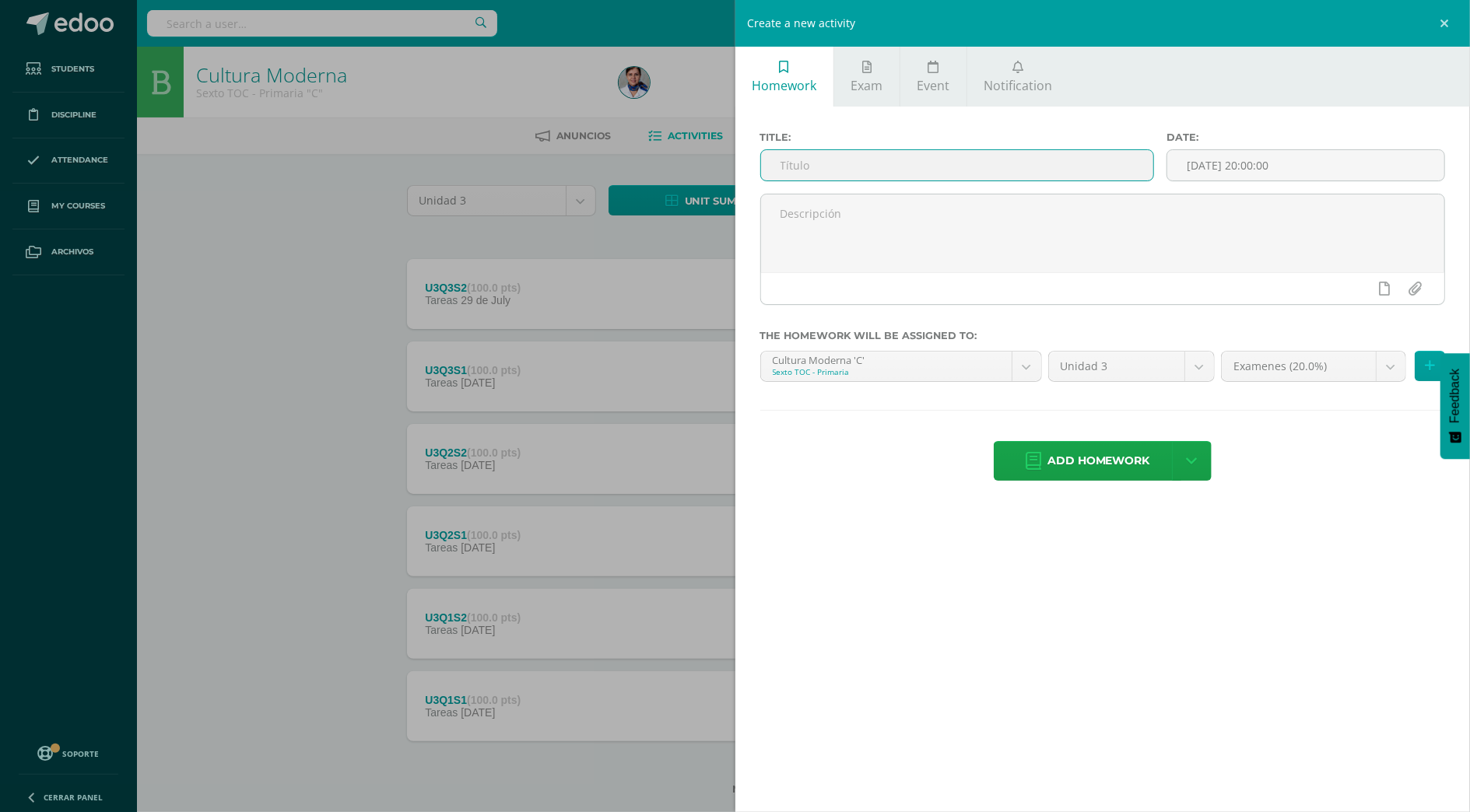
click at [932, 165] on input "text" at bounding box center [958, 165] width 393 height 30
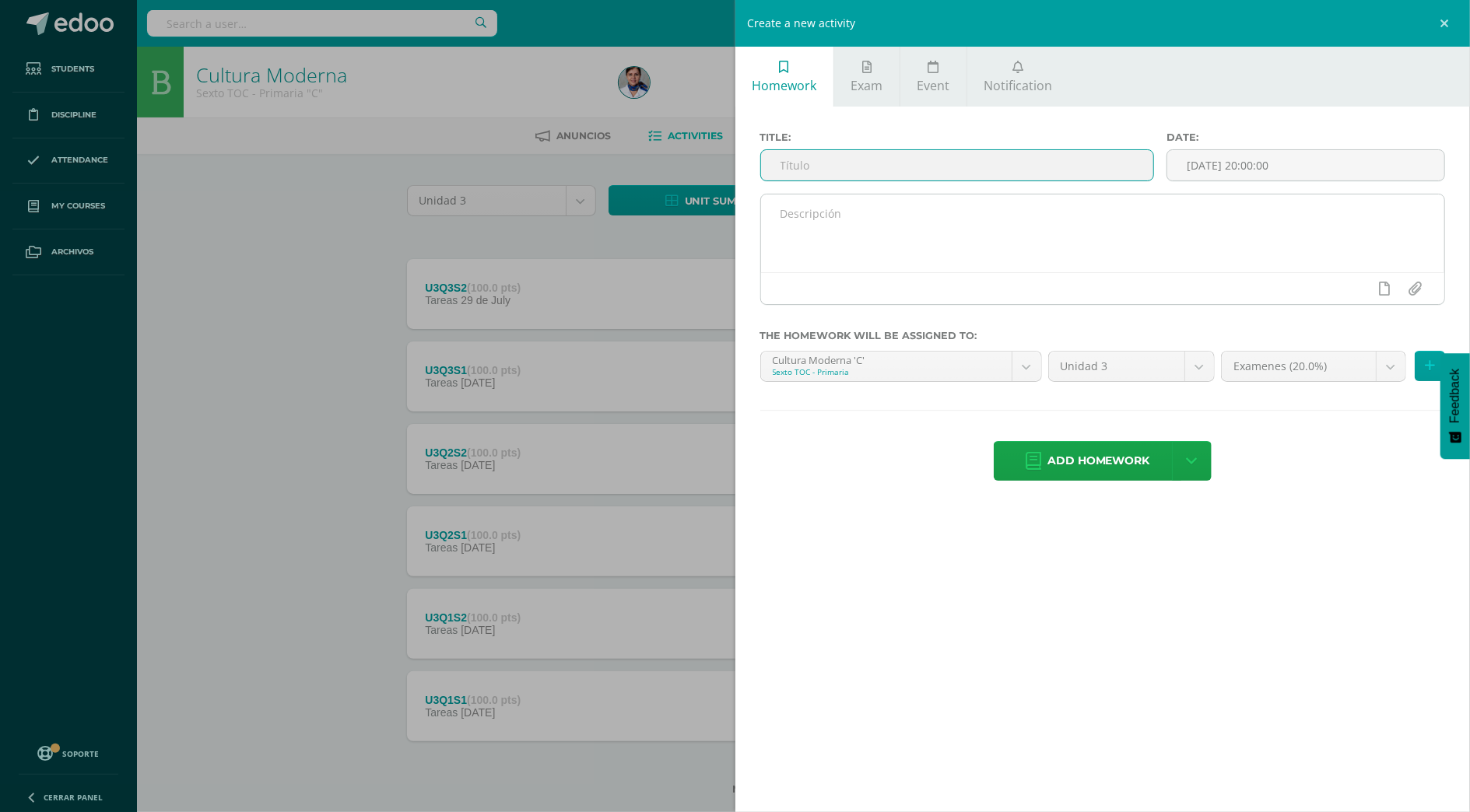
type input "U3Q4S2"
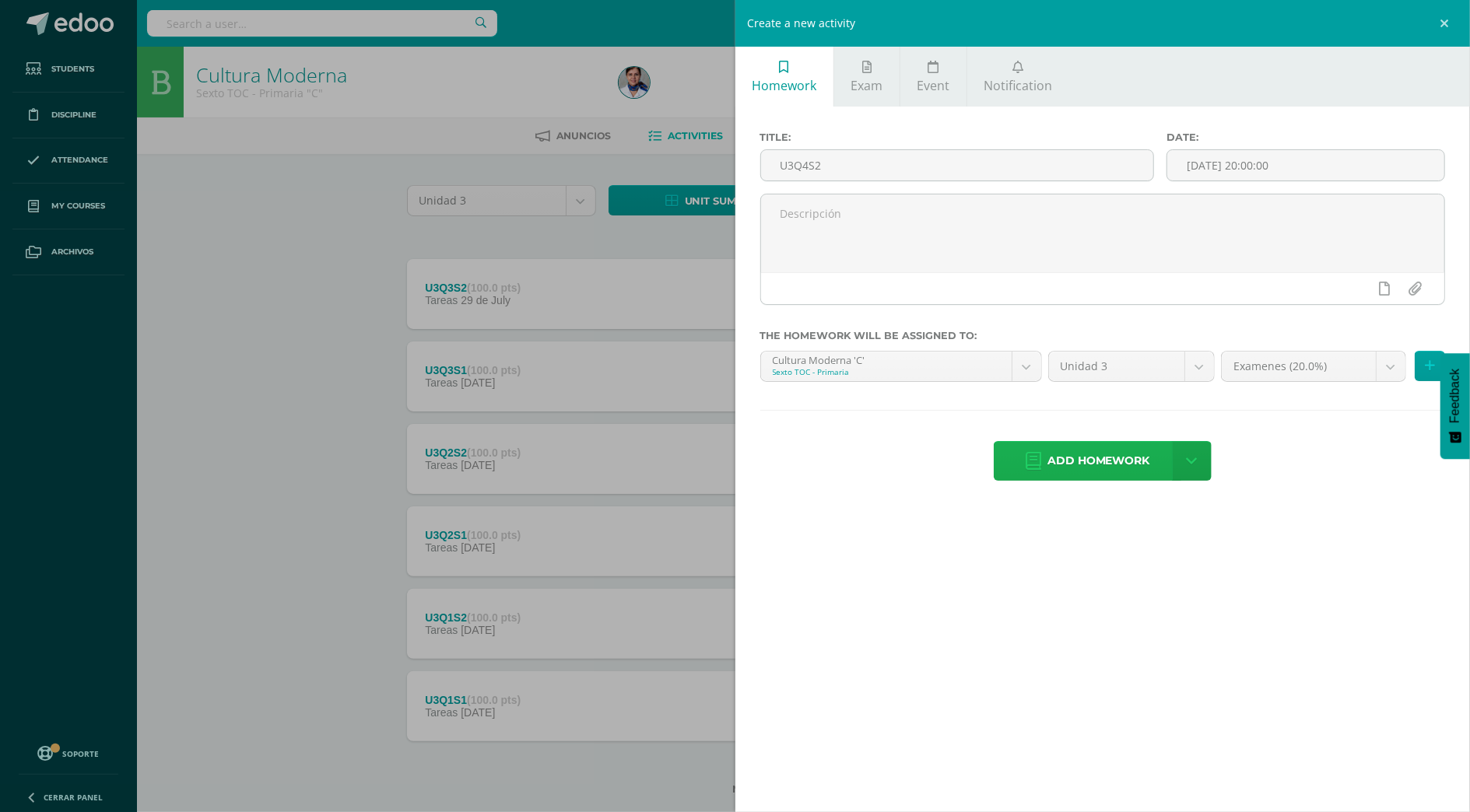
click at [1066, 475] on span "Add homework" at bounding box center [1099, 461] width 103 height 38
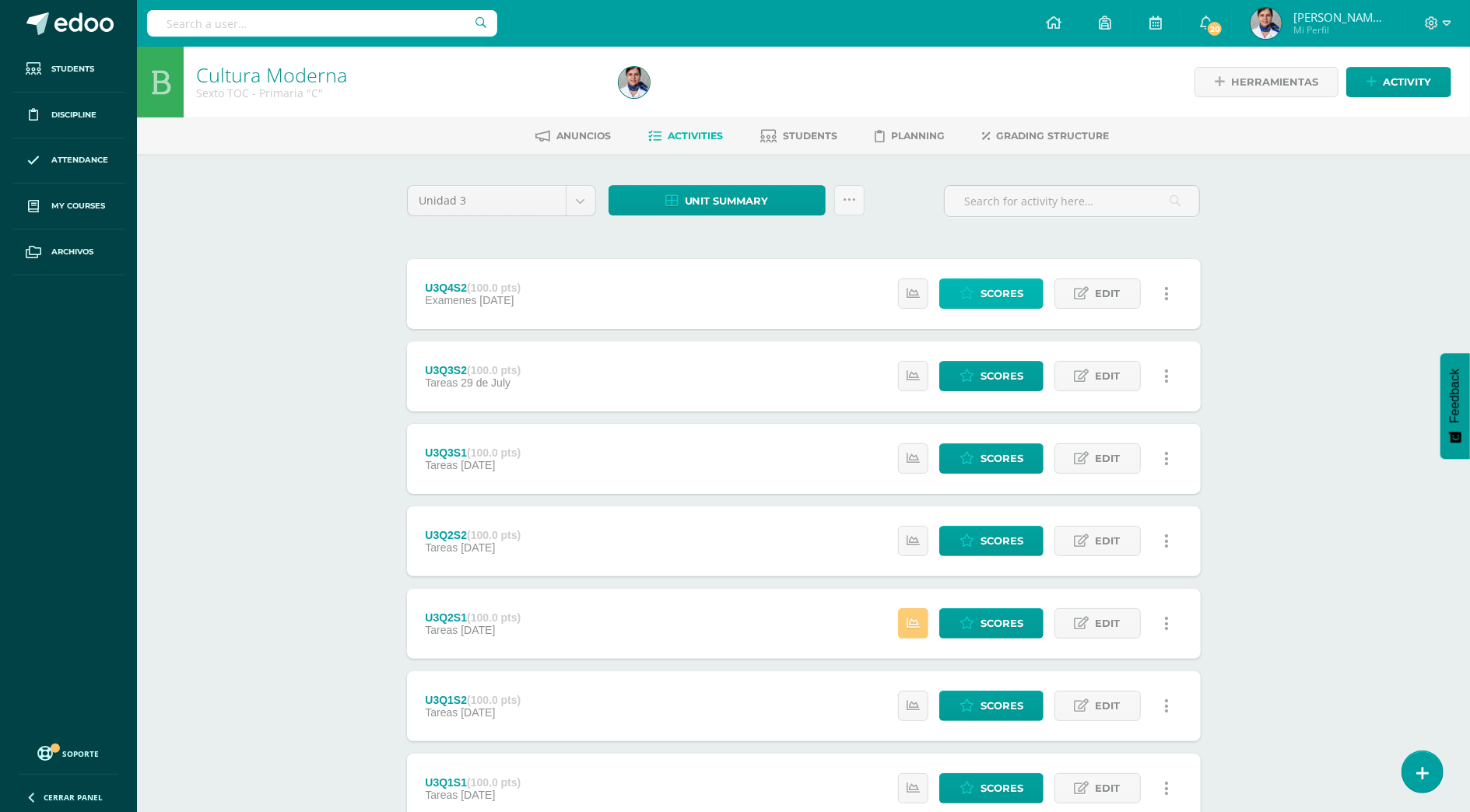
click at [996, 287] on span "Scores" at bounding box center [1002, 293] width 43 height 29
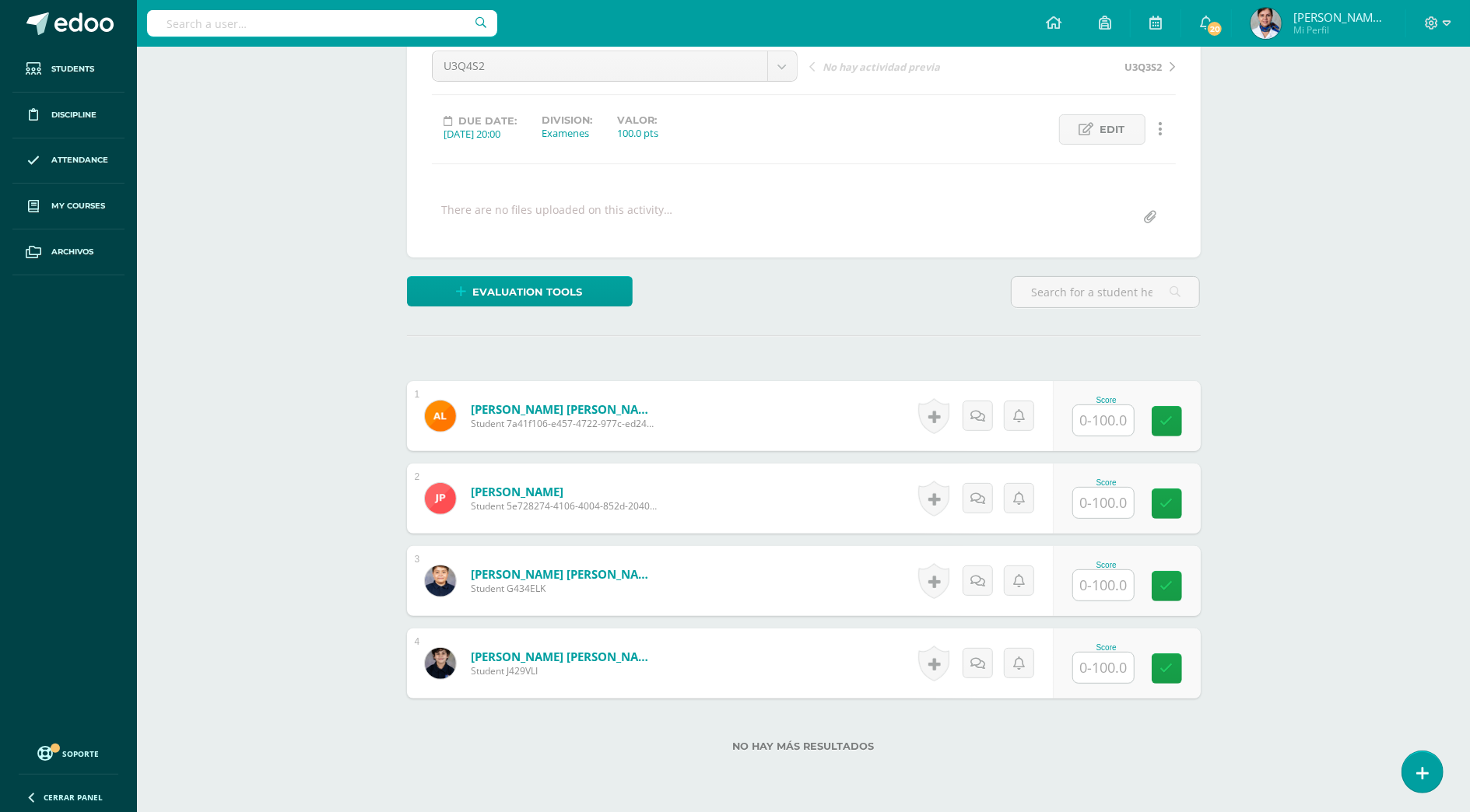
scroll to position [208, 0]
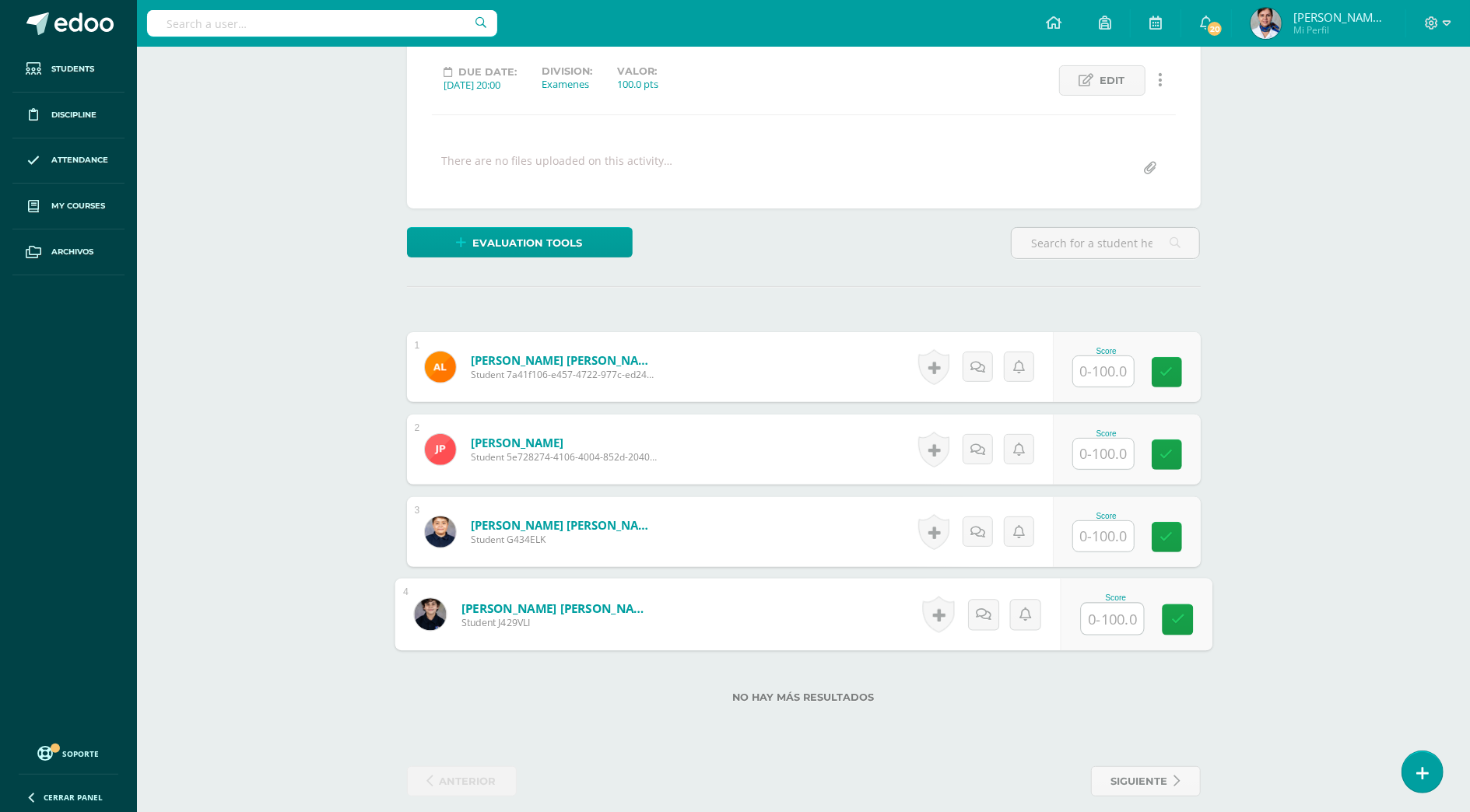
click at [1113, 623] on input "text" at bounding box center [1113, 619] width 62 height 31
type input "100"
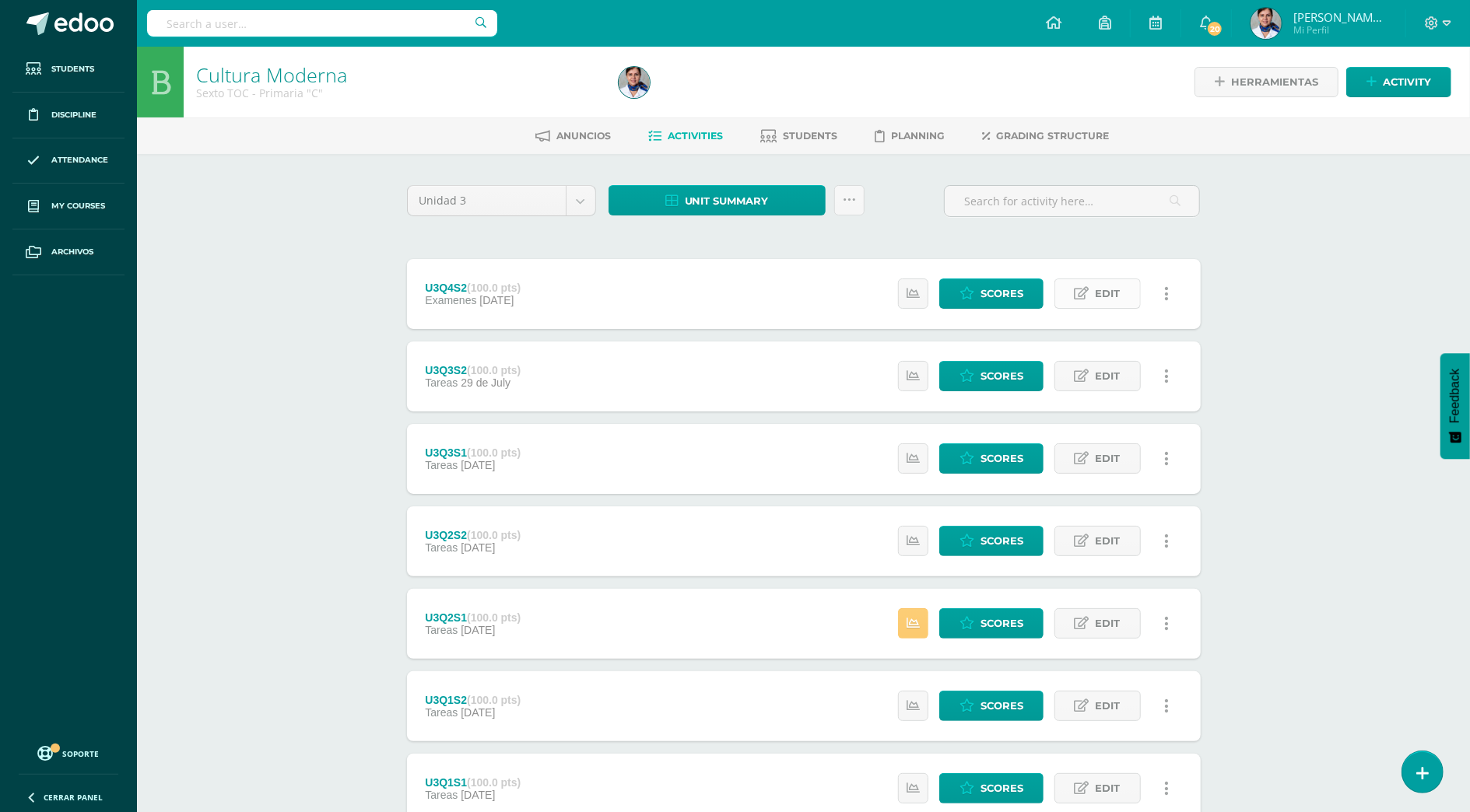
click at [1106, 291] on span "Edit" at bounding box center [1109, 293] width 25 height 29
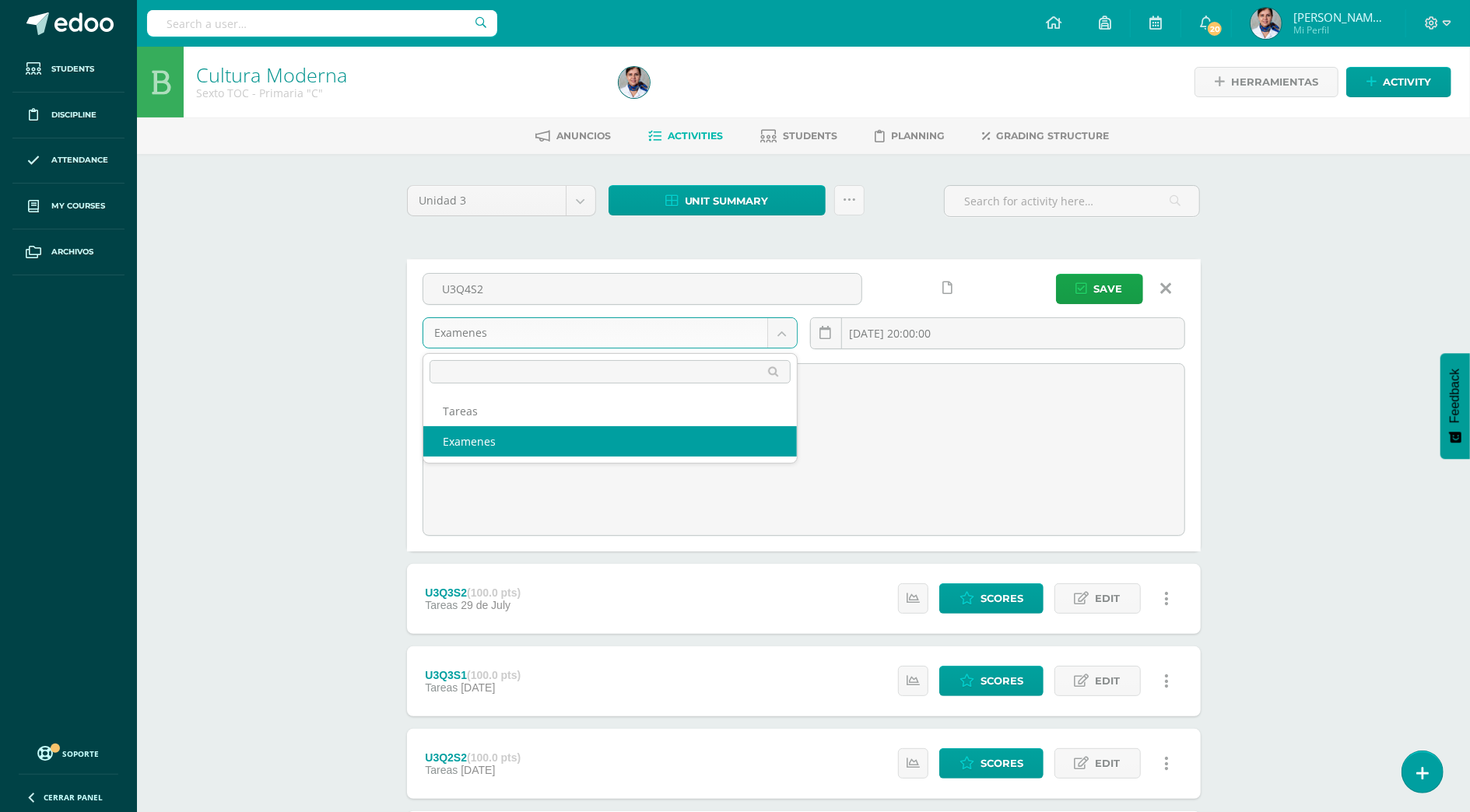
click at [776, 328] on body "Students Discipline Attendance My courses Archivos Soporte Help Reportar un pro…" at bounding box center [735, 575] width 1470 height 1150
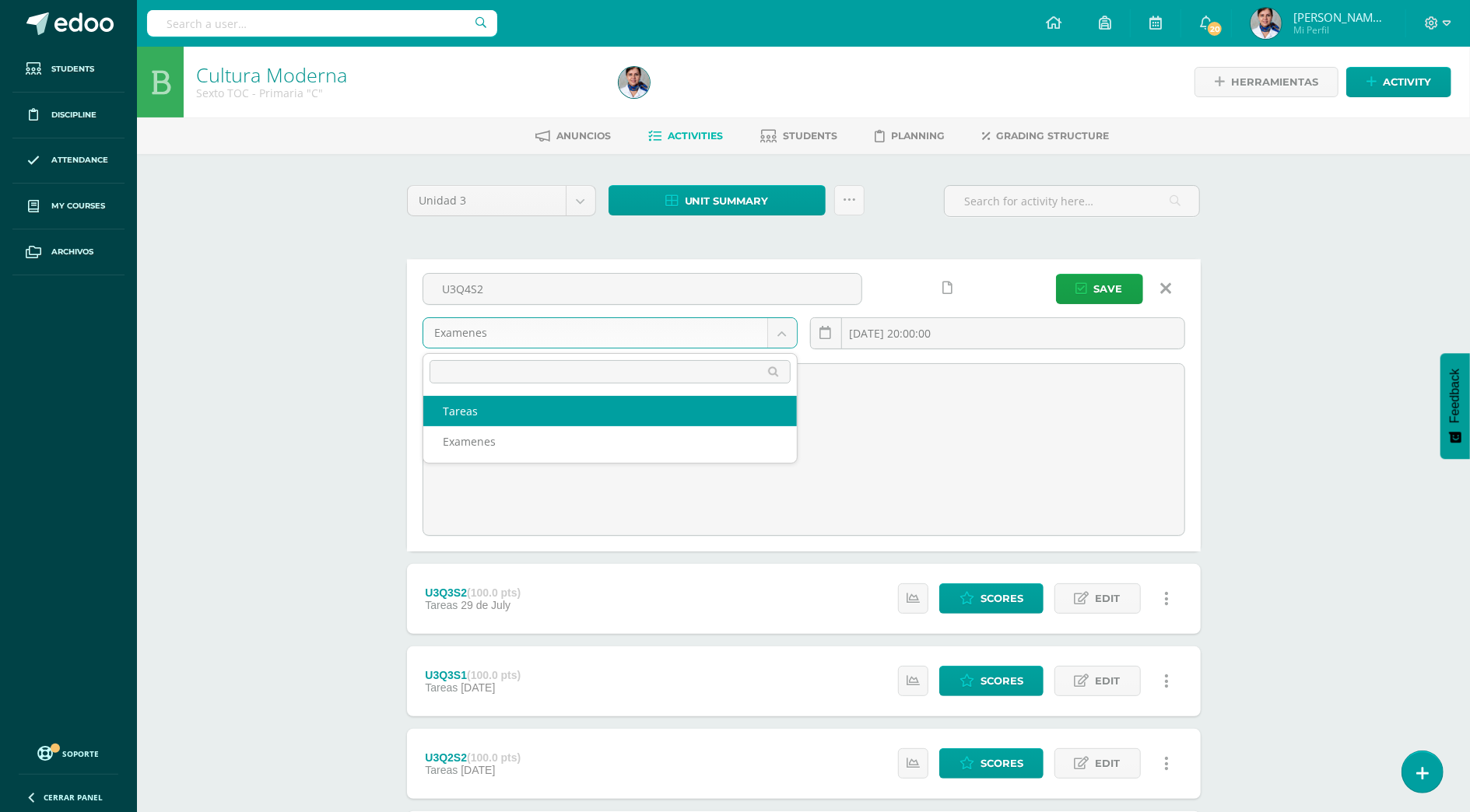
select select "148766"
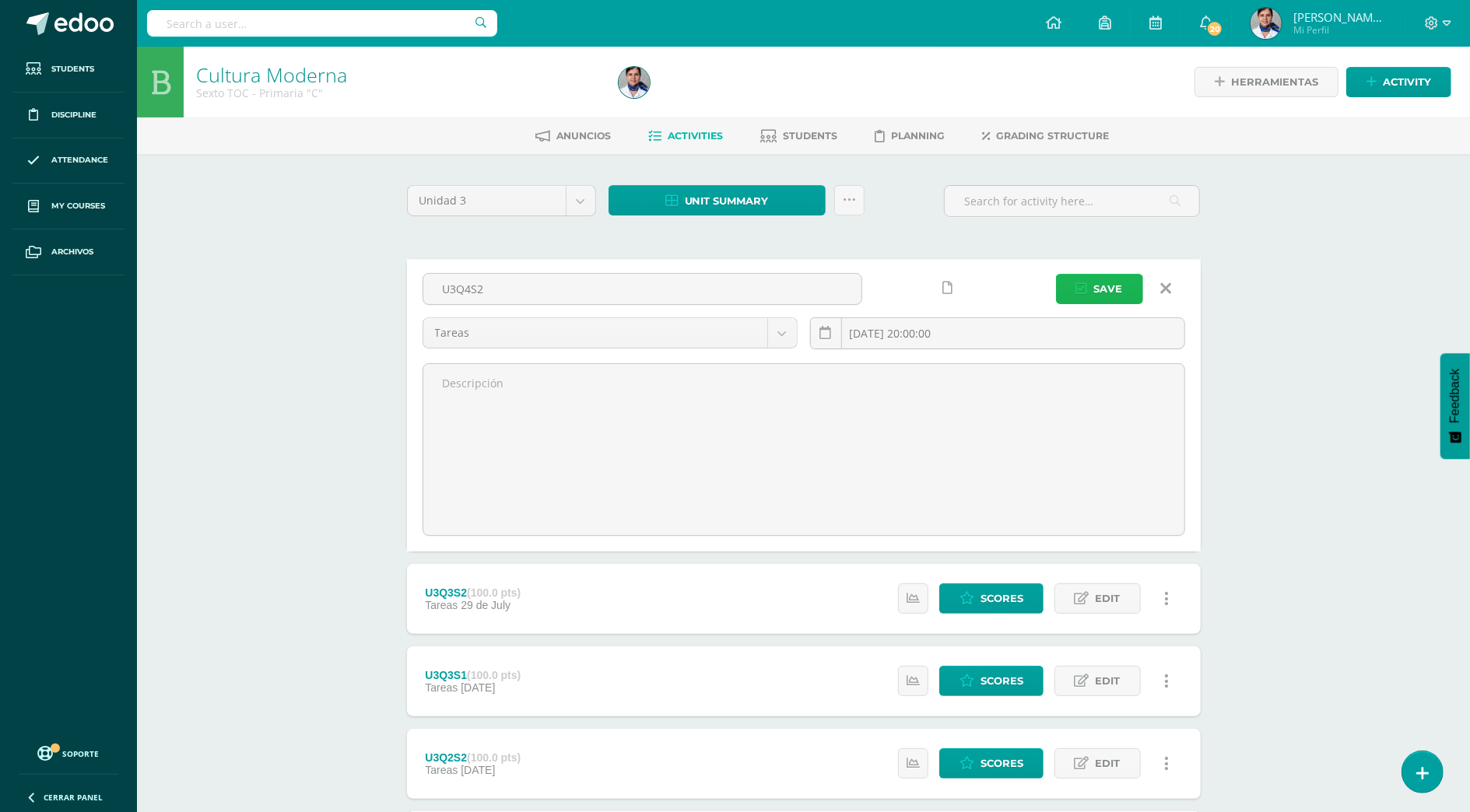
click at [1106, 281] on span "Save" at bounding box center [1109, 289] width 29 height 29
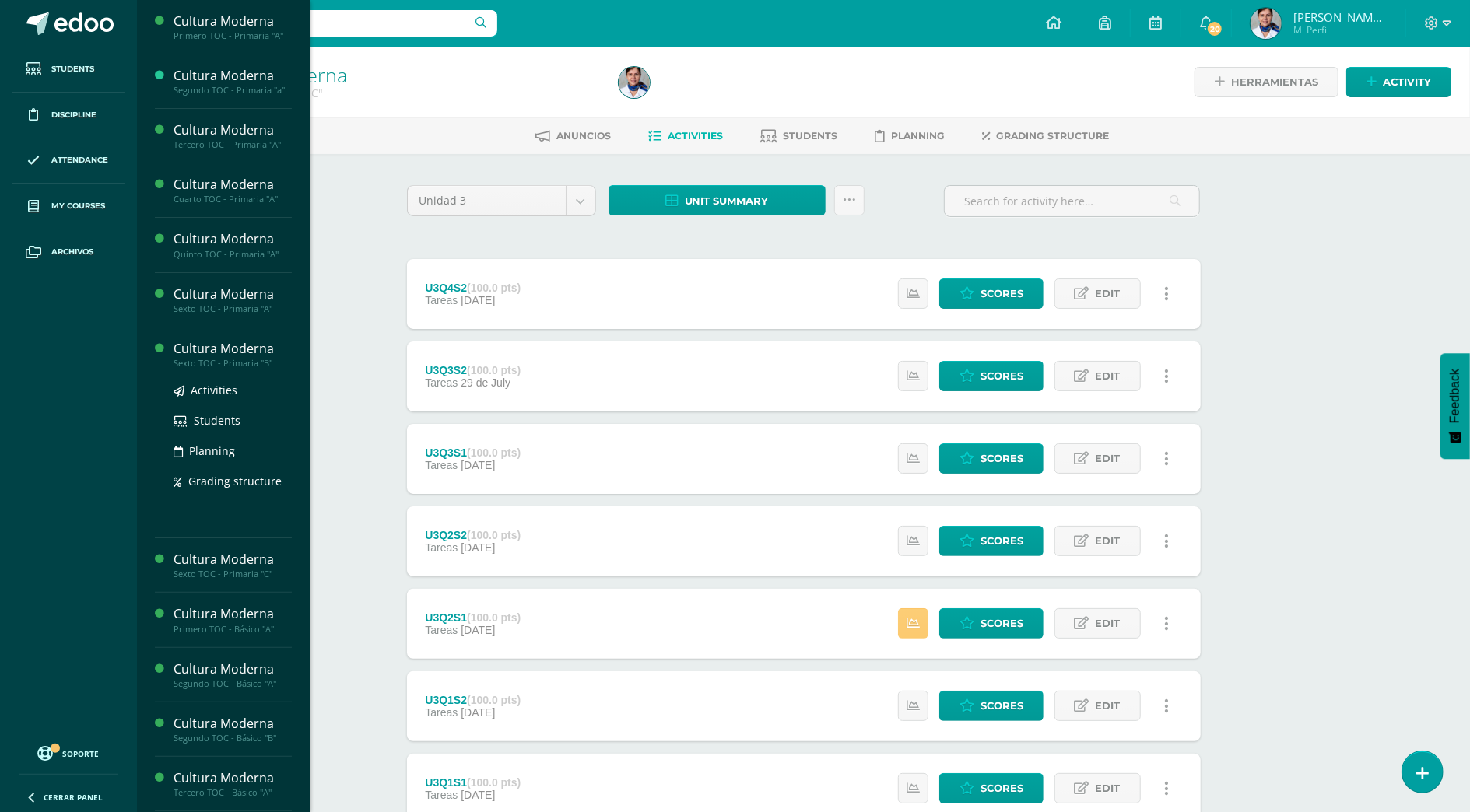
click at [256, 352] on div "Cultura Moderna" at bounding box center [233, 349] width 119 height 18
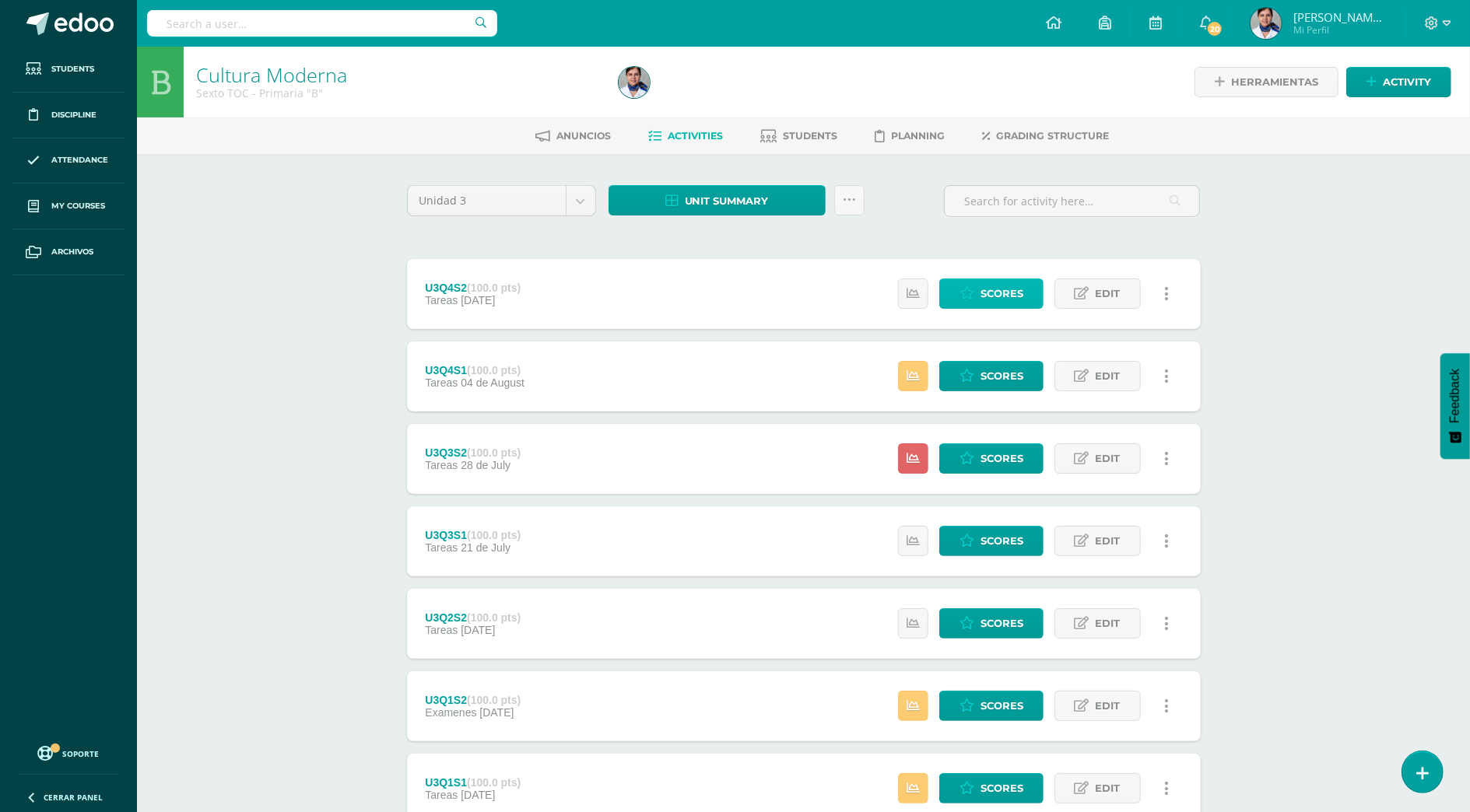
click at [970, 293] on icon at bounding box center [967, 293] width 15 height 13
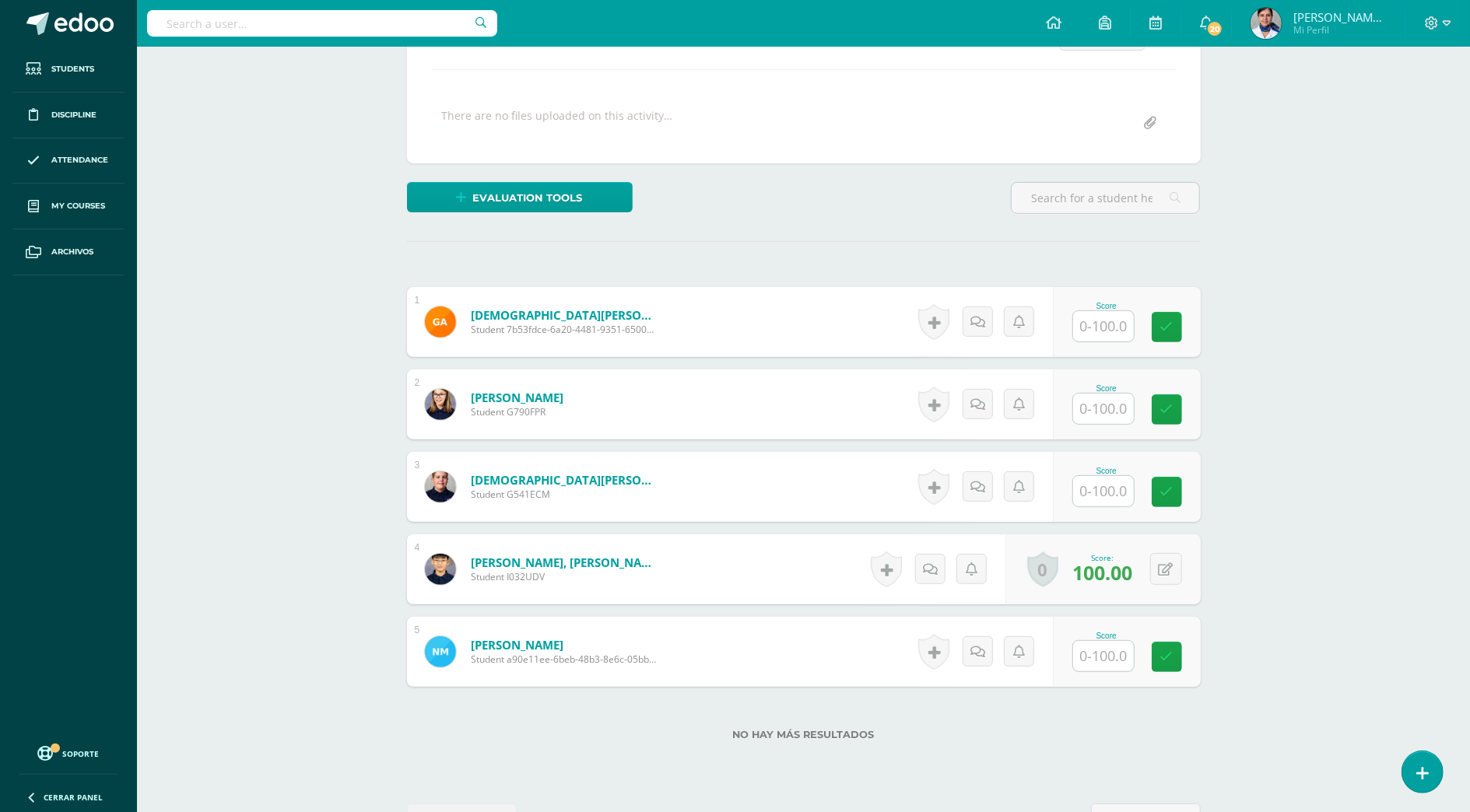
scroll to position [306, 0]
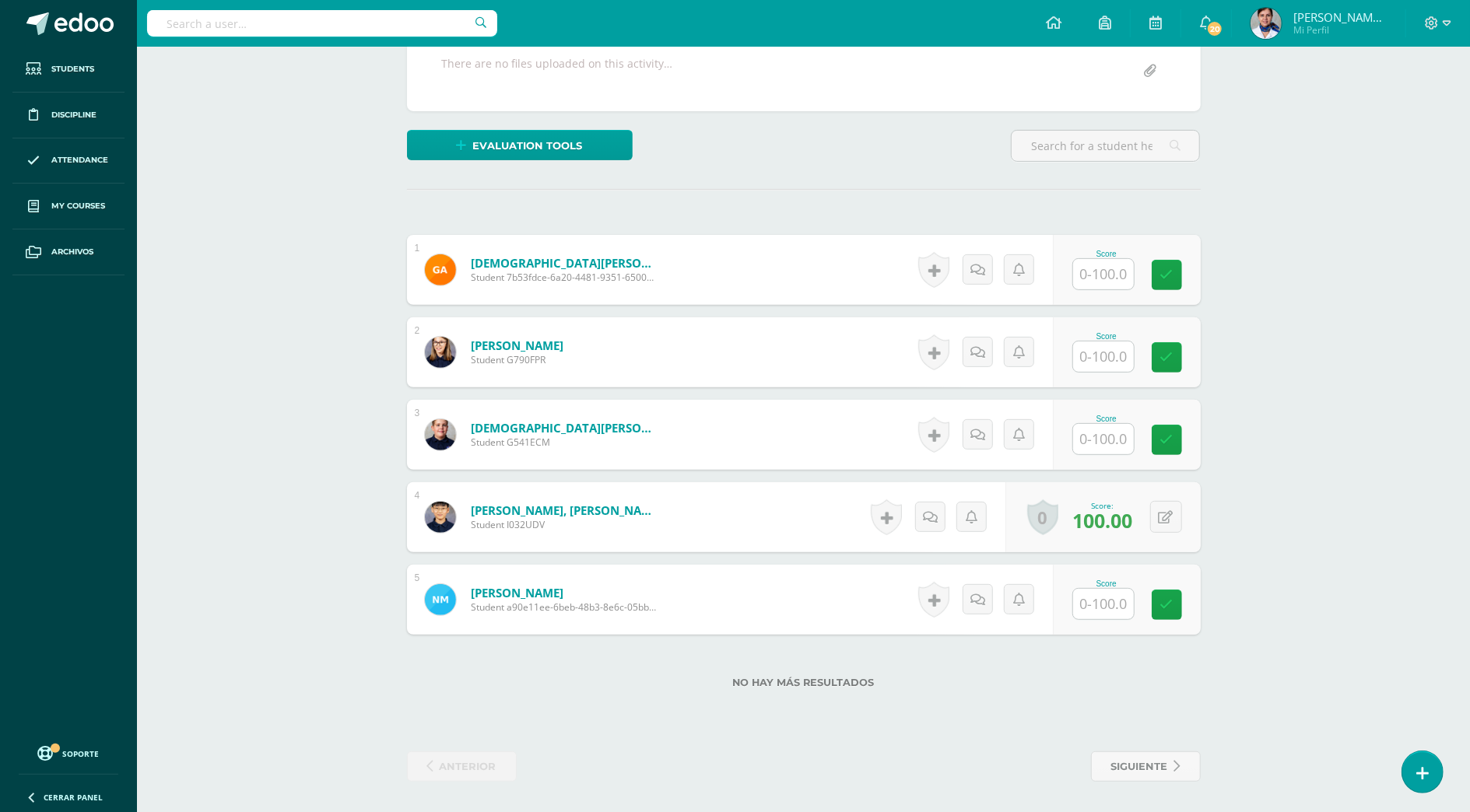
click at [1075, 597] on div "Score" at bounding box center [1127, 600] width 148 height 70
type input "85"
click at [1085, 277] on input "text" at bounding box center [1113, 275] width 62 height 31
type input "90"
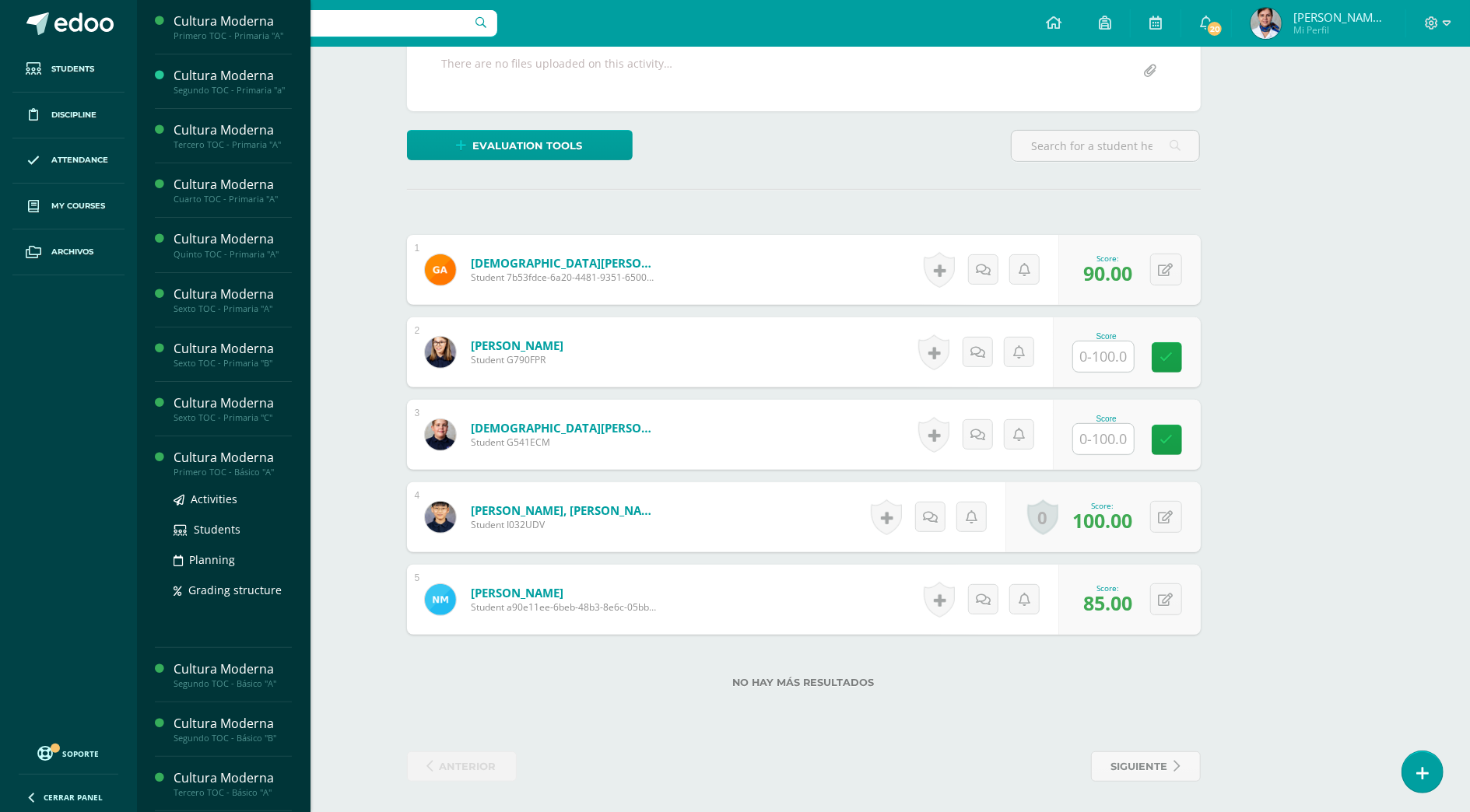
click at [213, 456] on div "Cultura Moderna" at bounding box center [233, 458] width 119 height 18
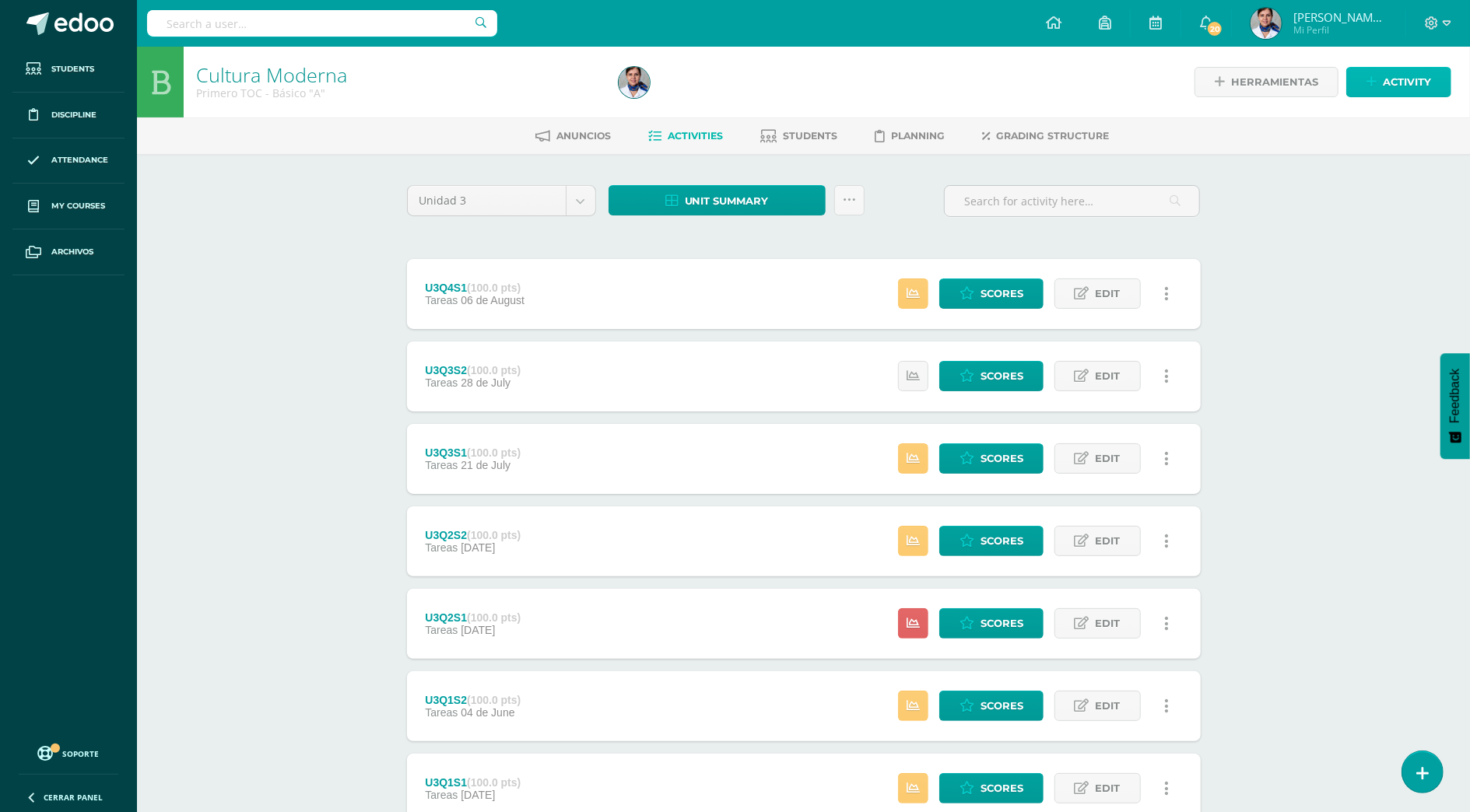
click at [1379, 88] on link "Activity" at bounding box center [1399, 82] width 105 height 30
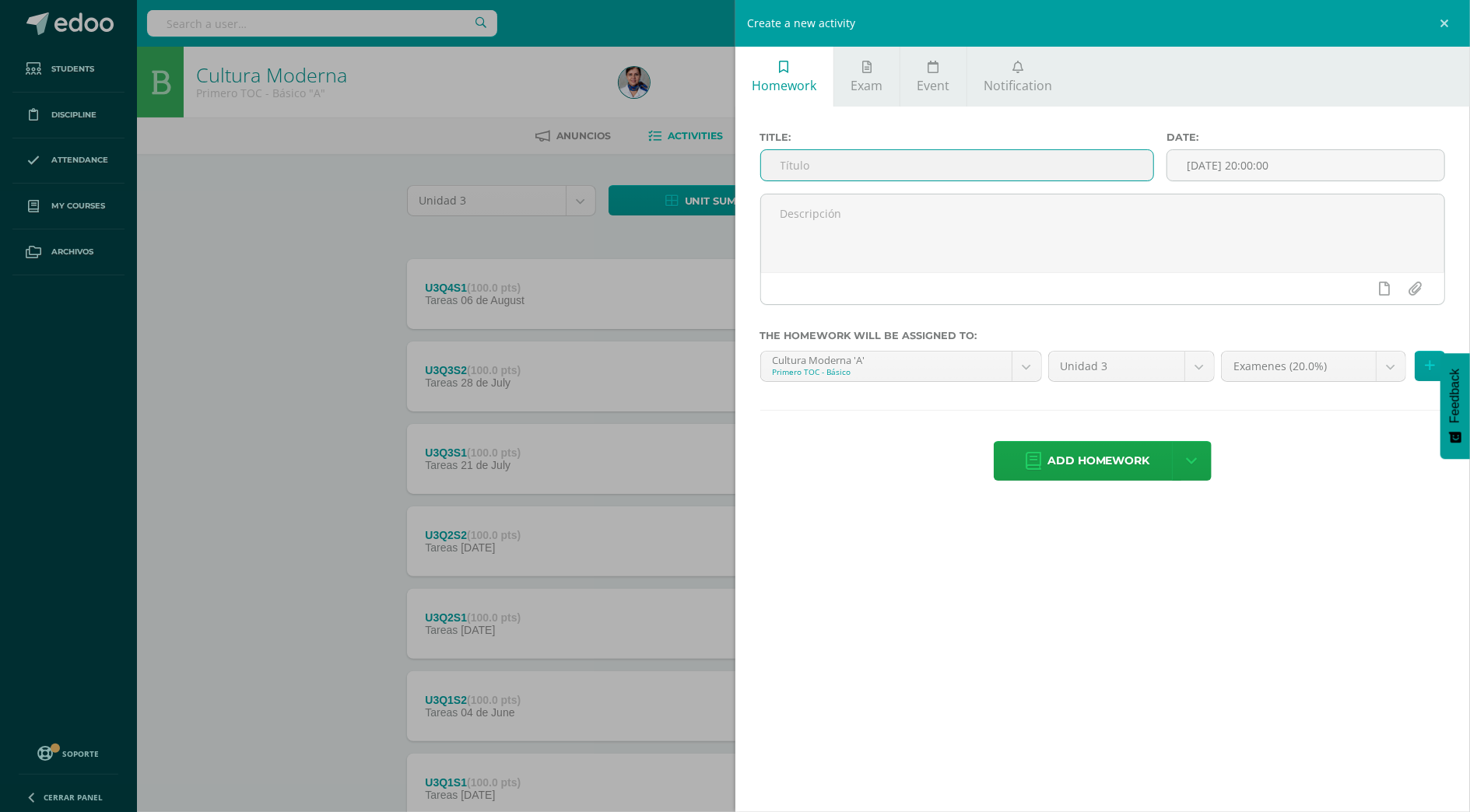
click at [844, 165] on input "text" at bounding box center [958, 165] width 393 height 30
type input "U3Q4S2"
click at [1109, 465] on span "Add homework" at bounding box center [1099, 461] width 103 height 38
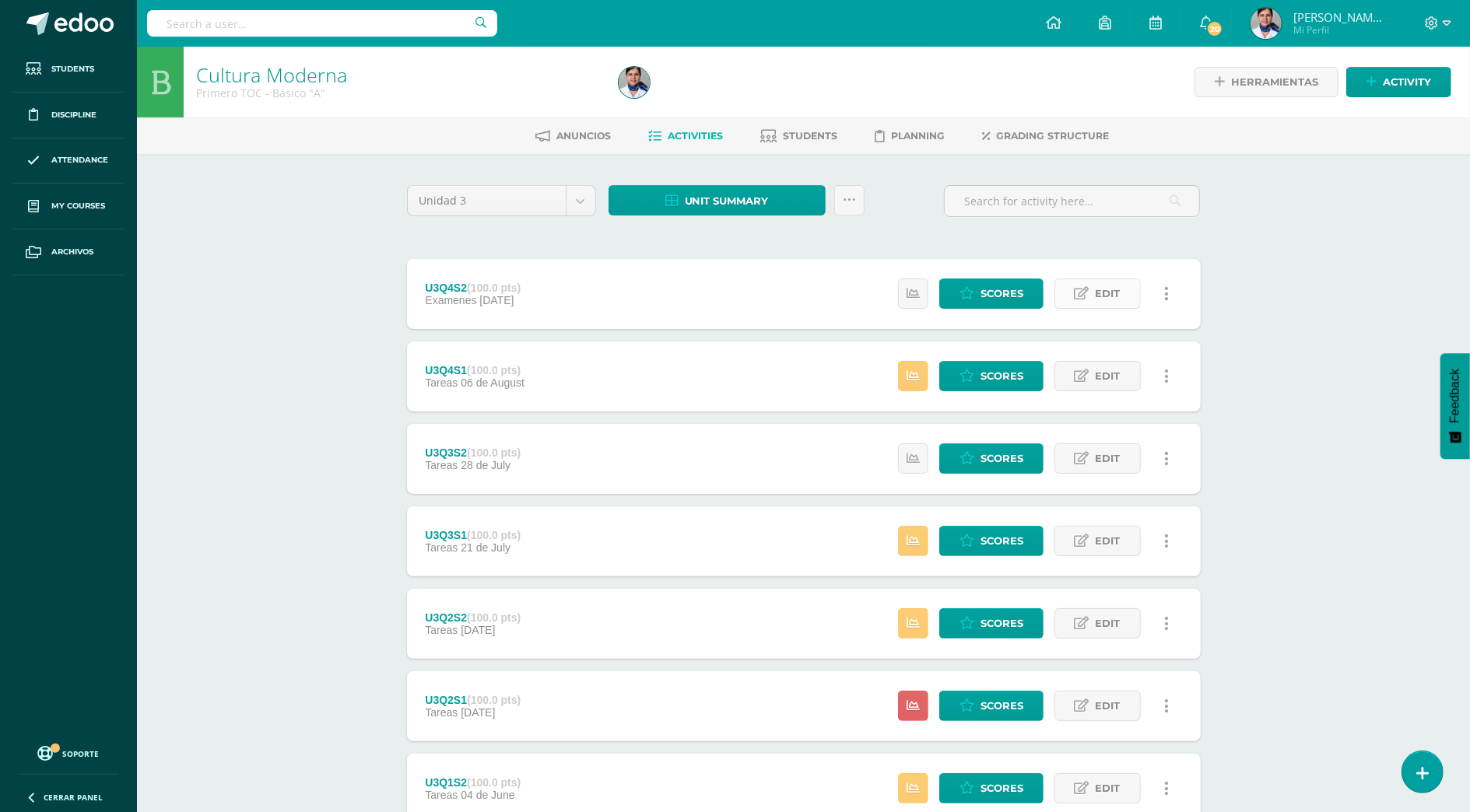
click at [1113, 288] on span "Edit" at bounding box center [1109, 293] width 25 height 29
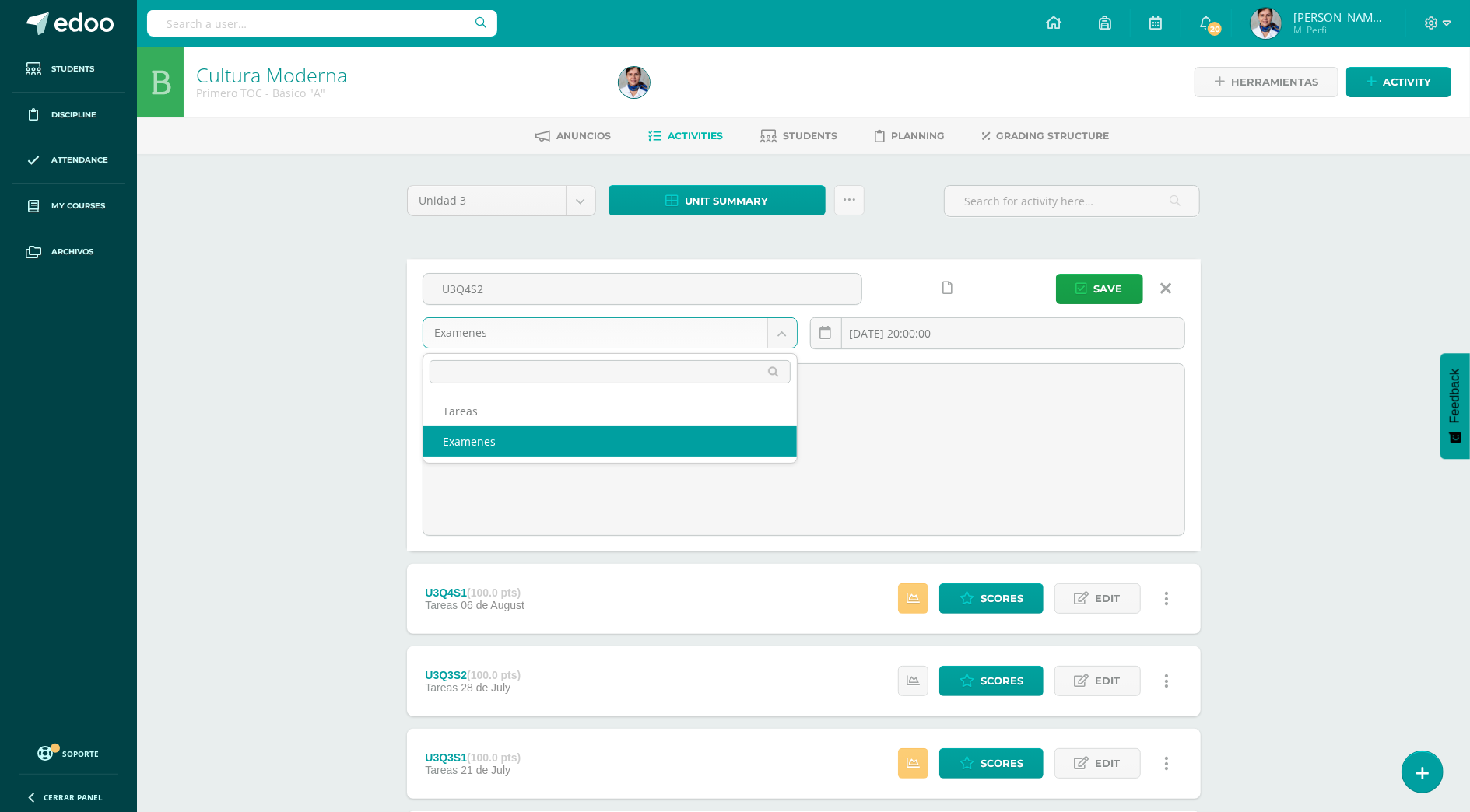
drag, startPoint x: 785, startPoint y: 328, endPoint x: 755, endPoint y: 330, distance: 30.1
click at [785, 328] on body "Homework successfully assigned Students Discipline Attendance My courses Archiv…" at bounding box center [735, 616] width 1470 height 1232
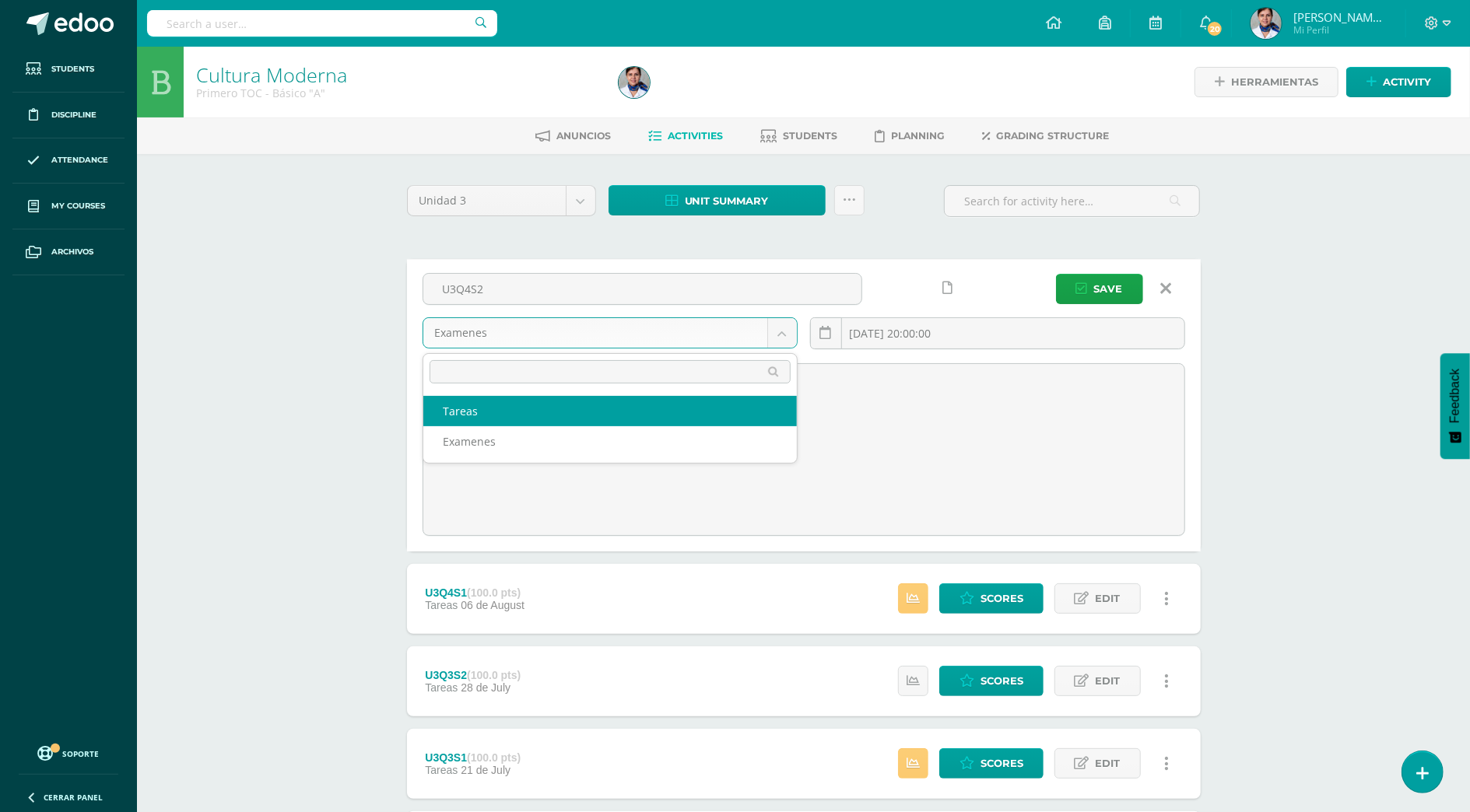
select select "140804"
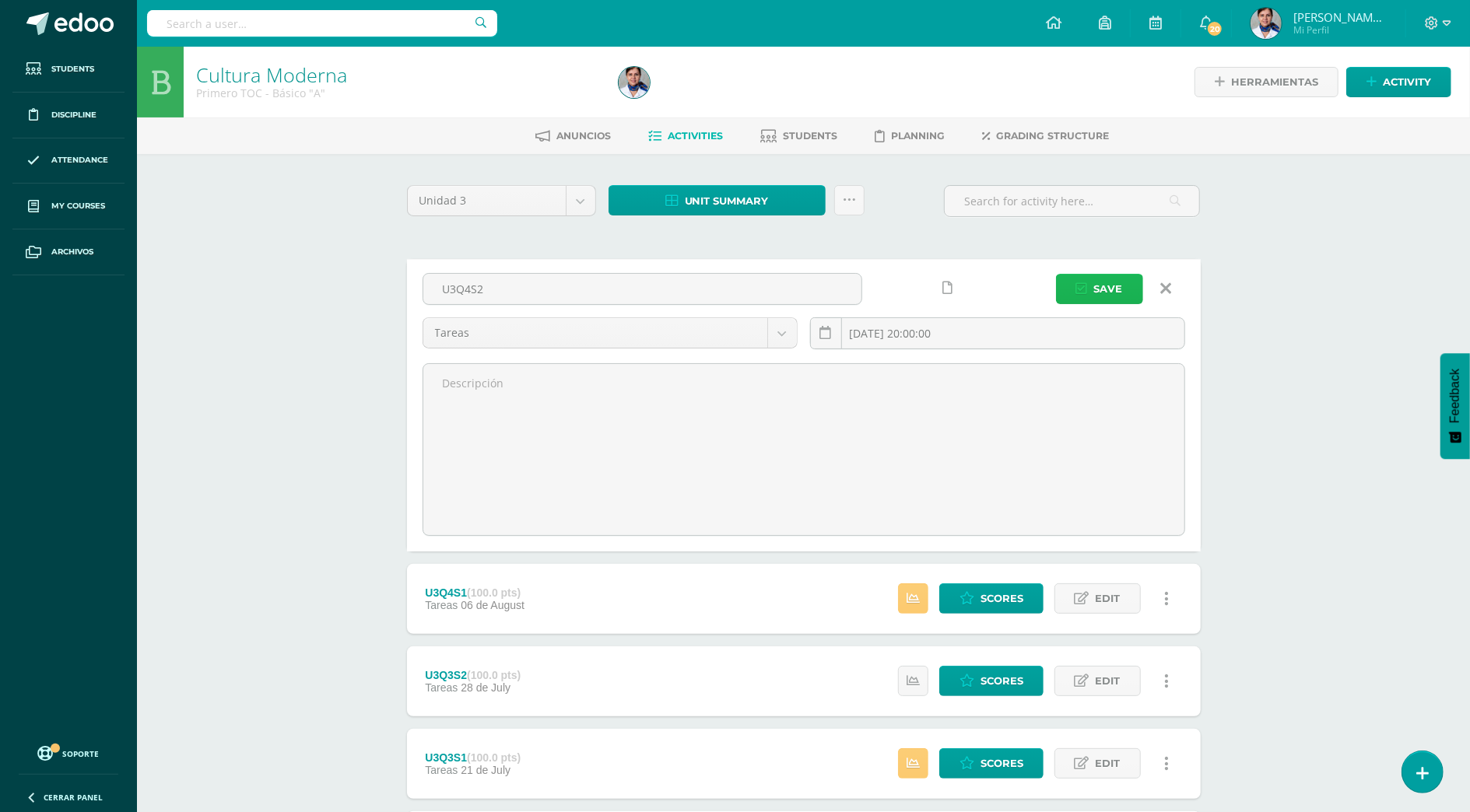
click at [1119, 293] on span "Save" at bounding box center [1109, 289] width 29 height 29
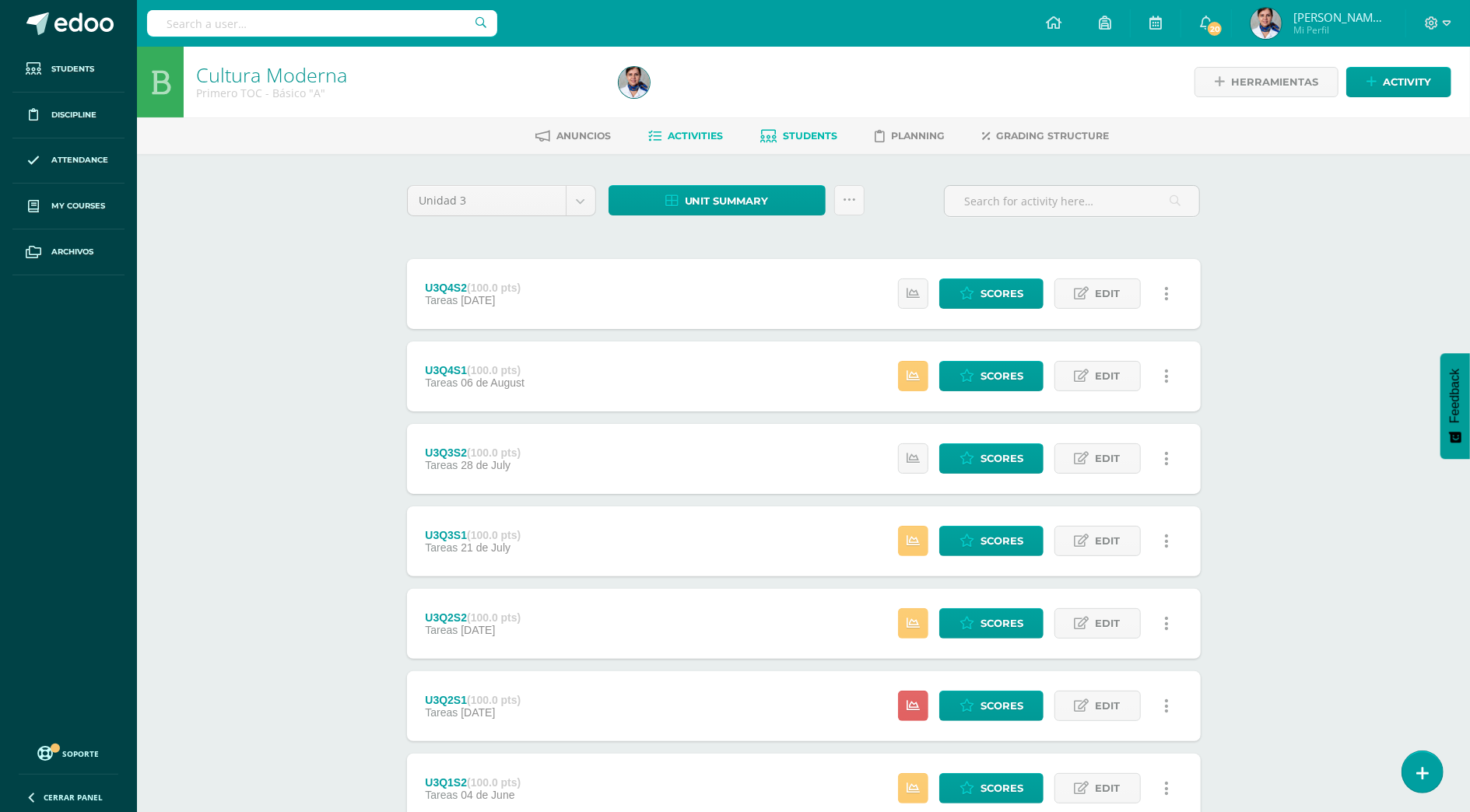
click at [801, 134] on span "Students" at bounding box center [811, 136] width 55 height 12
click at [978, 300] on link "Scores" at bounding box center [992, 293] width 105 height 30
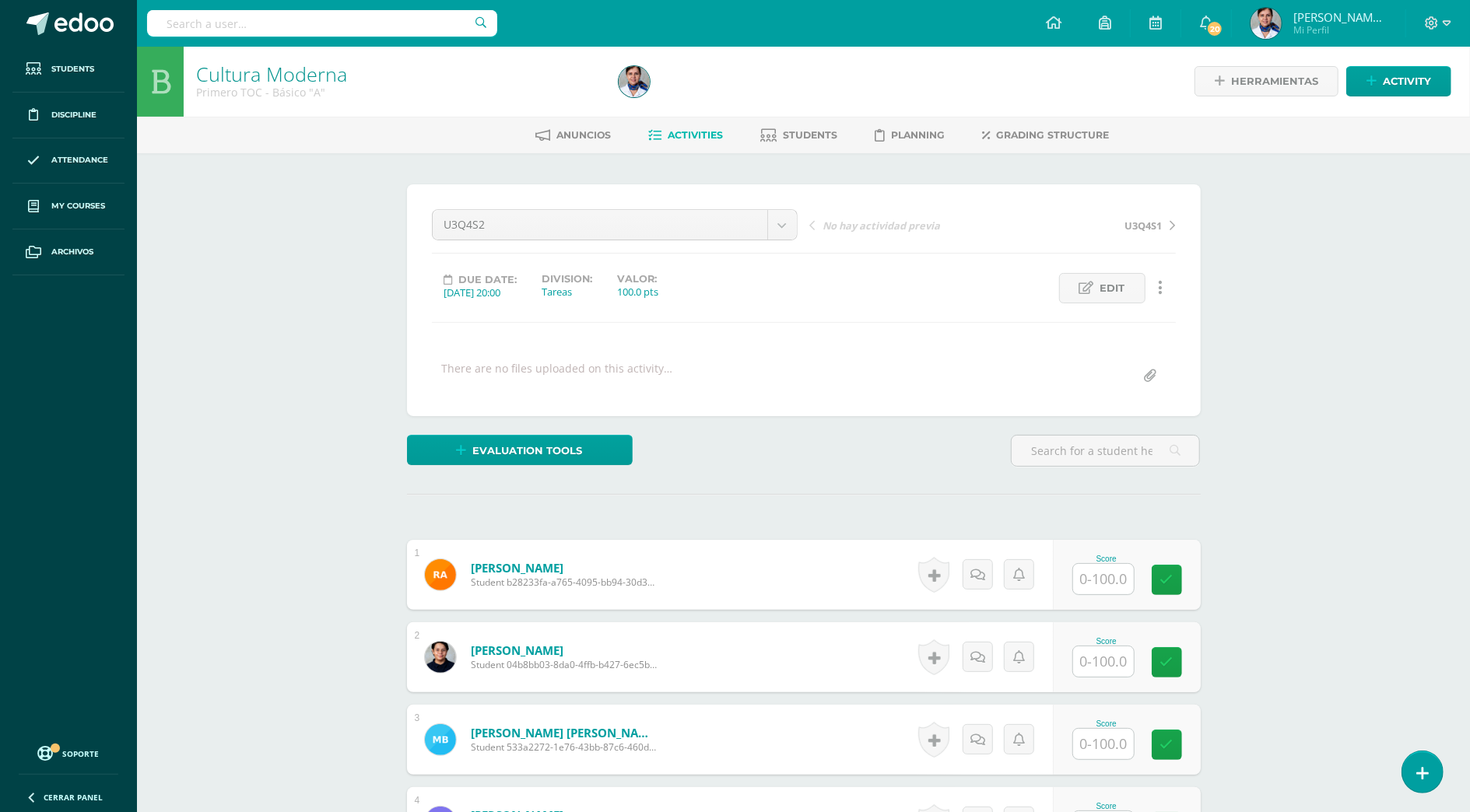
scroll to position [554, 0]
